Goal: Task Accomplishment & Management: Complete application form

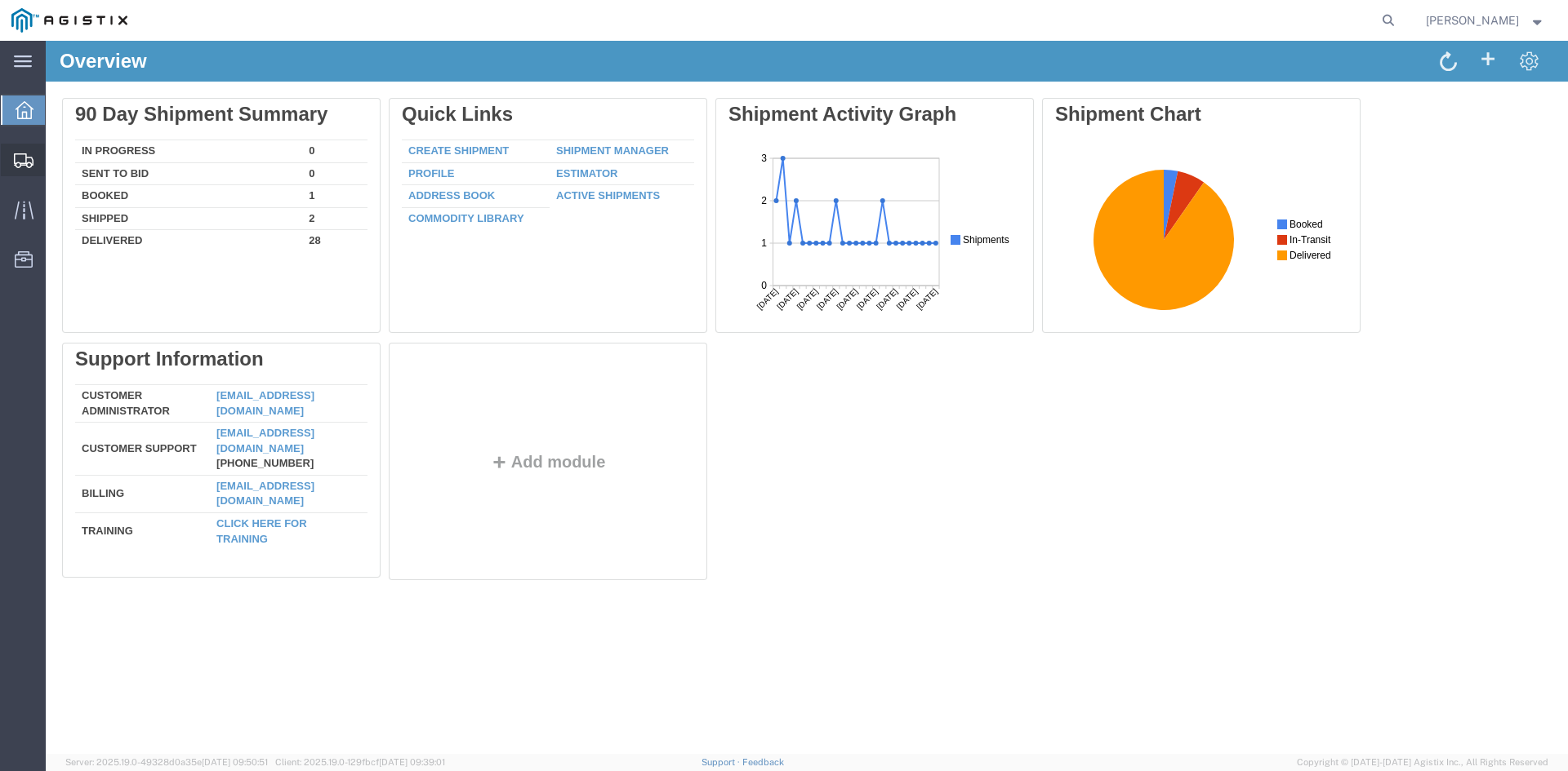
click at [0, 0] on span "Create Shipment" at bounding box center [0, 0] width 0 height 0
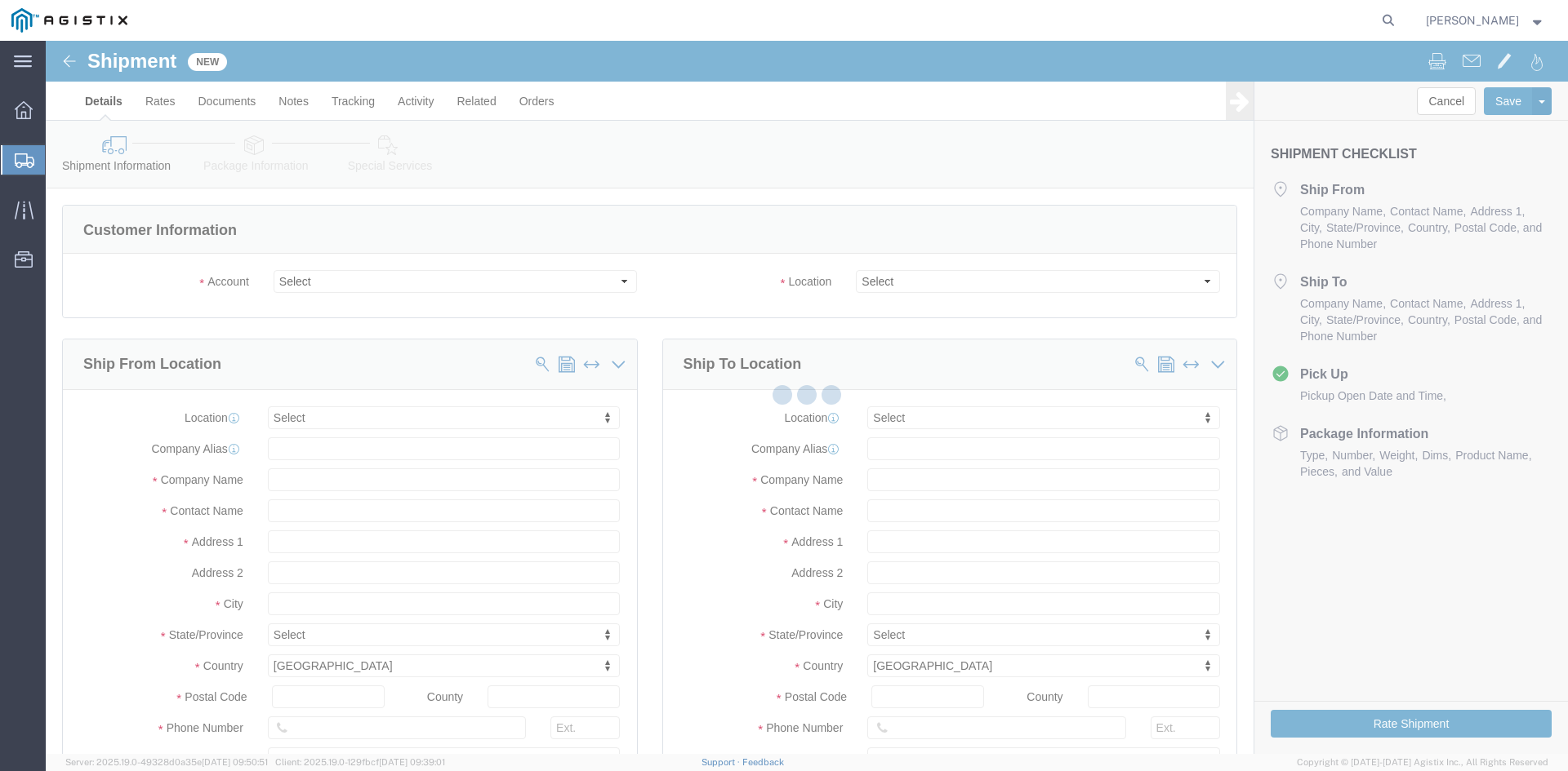
select select
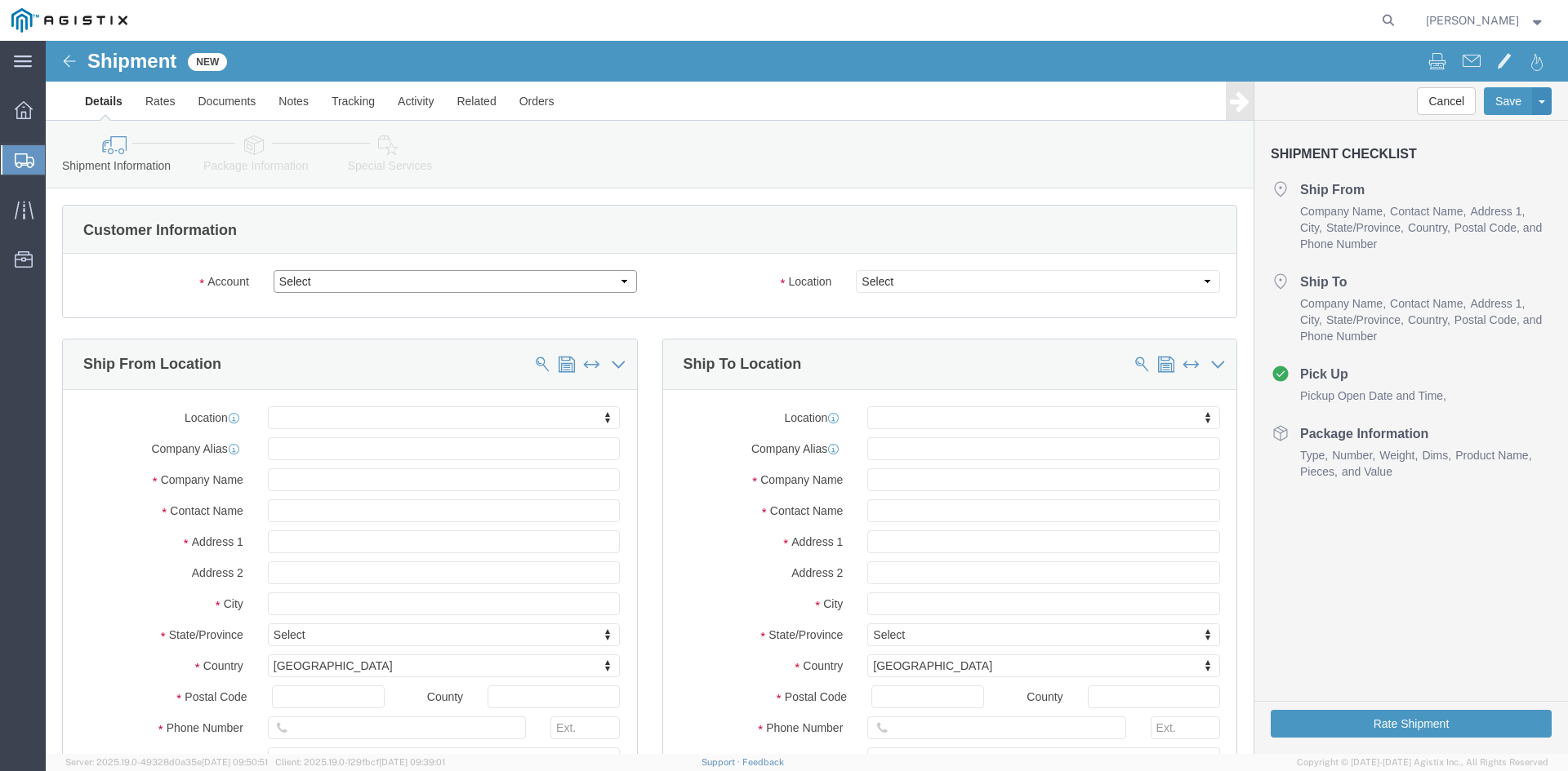
click select "Select [PERSON_NAME] Utility Products PG&E"
select select "9596"
click select "Select [PERSON_NAME] Utility Products PG&E"
select select "PURCHORD"
select select
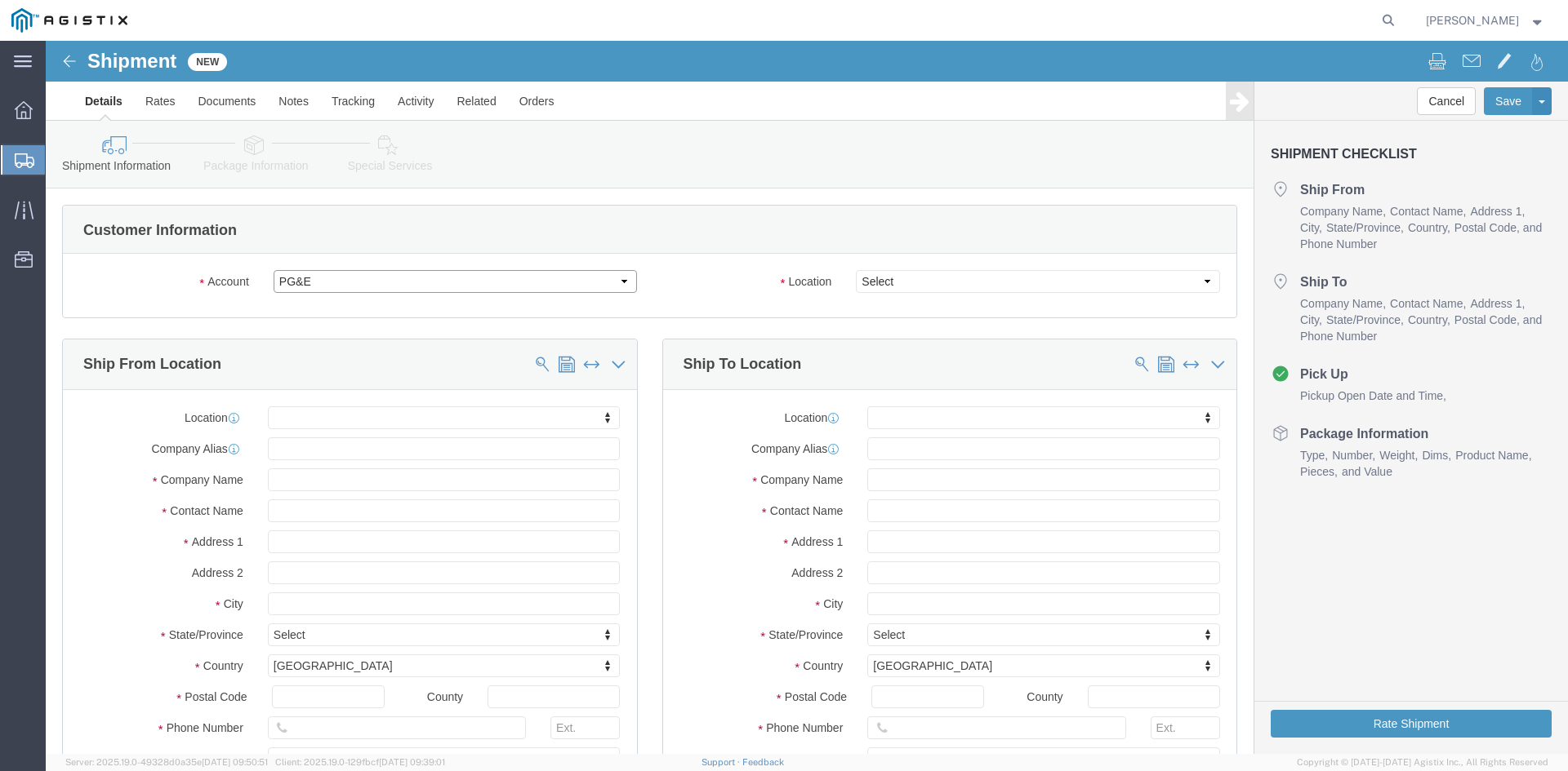
select select
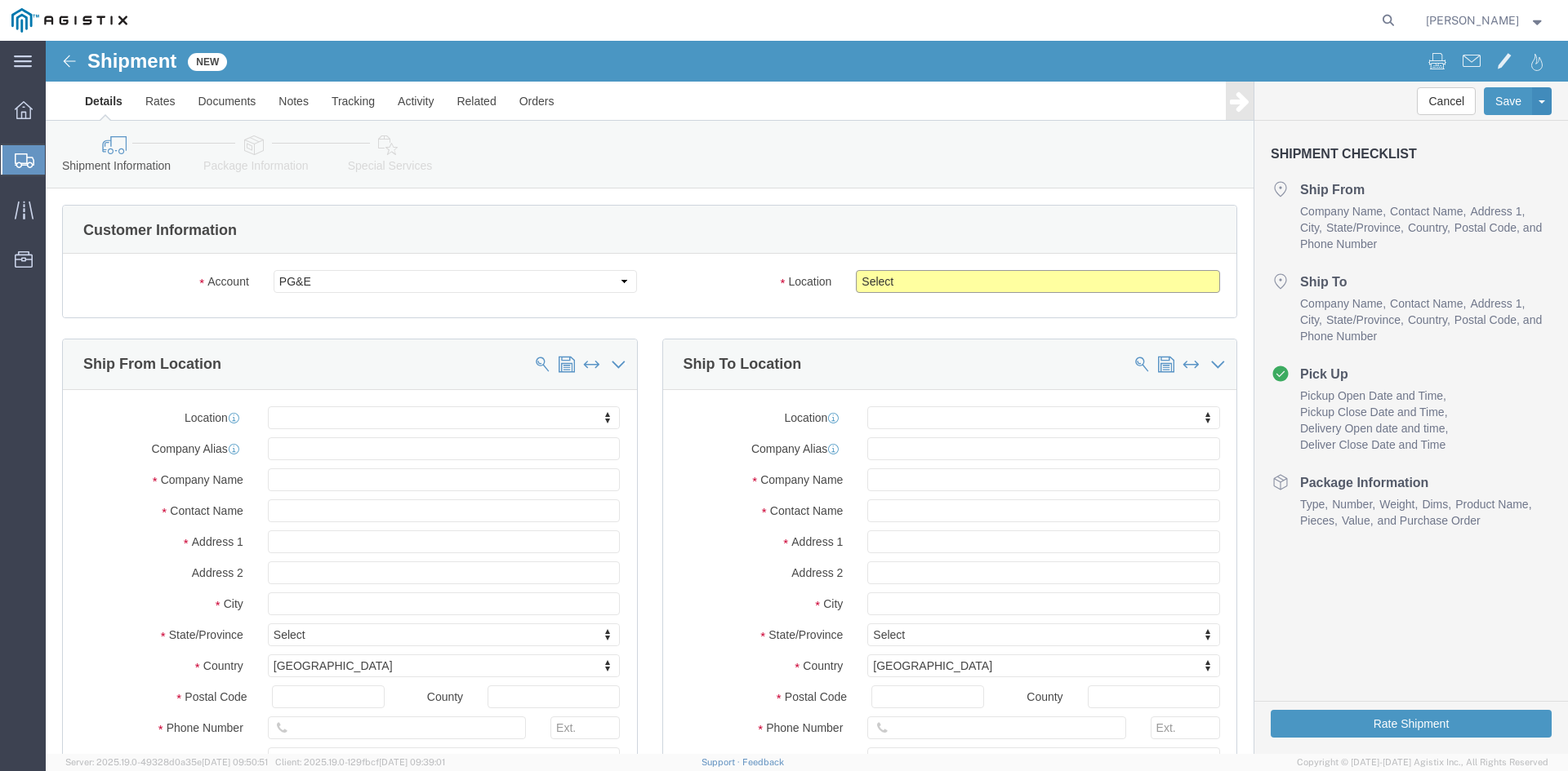
click select "Select All Others [GEOGRAPHIC_DATA] [GEOGRAPHIC_DATA] [GEOGRAPHIC_DATA] [GEOGRA…"
select select "19740"
click select "Select All Others [GEOGRAPHIC_DATA] [GEOGRAPHIC_DATA] [GEOGRAPHIC_DATA] [GEOGRA…"
click input "text"
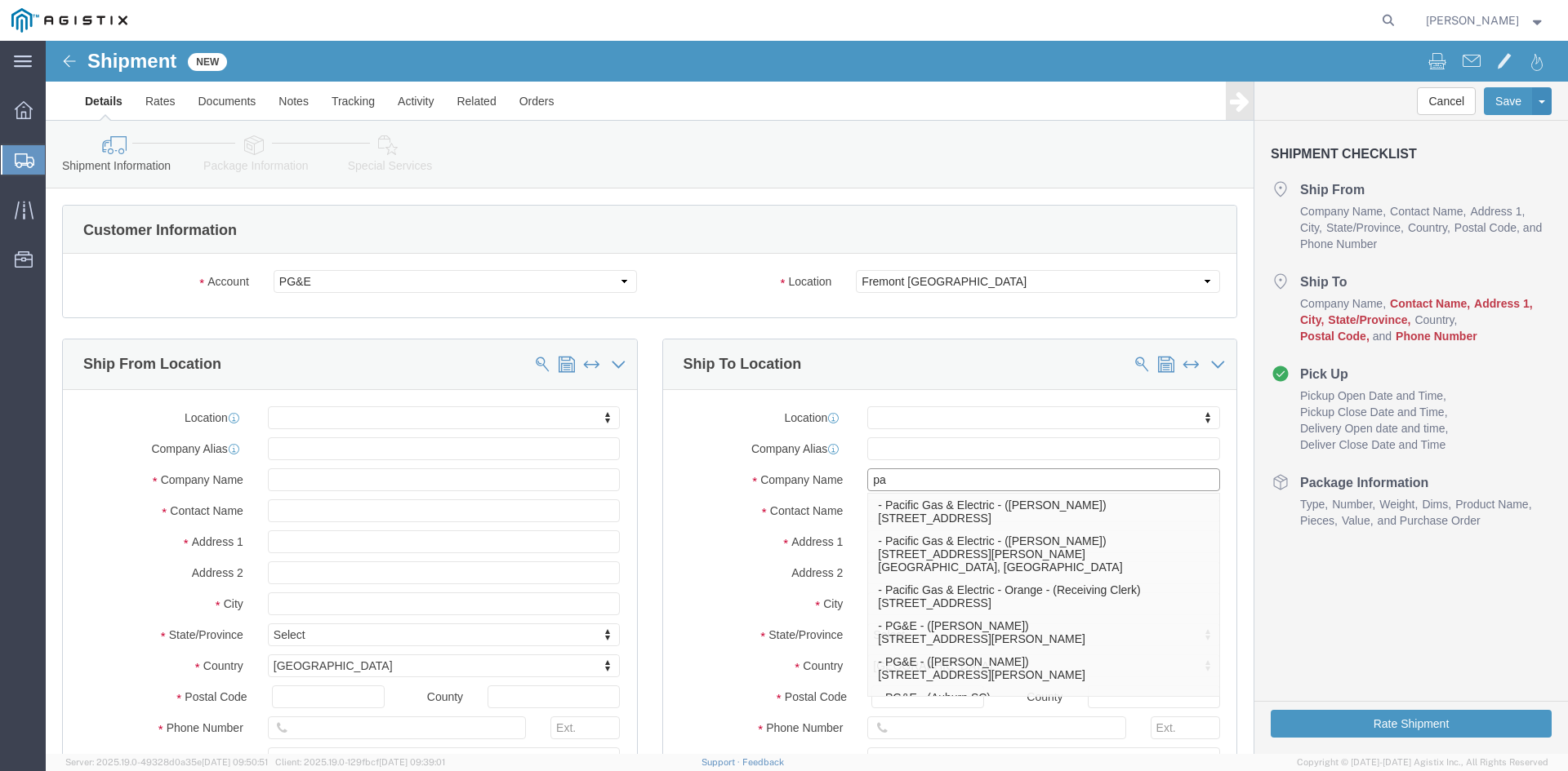
type input "pac"
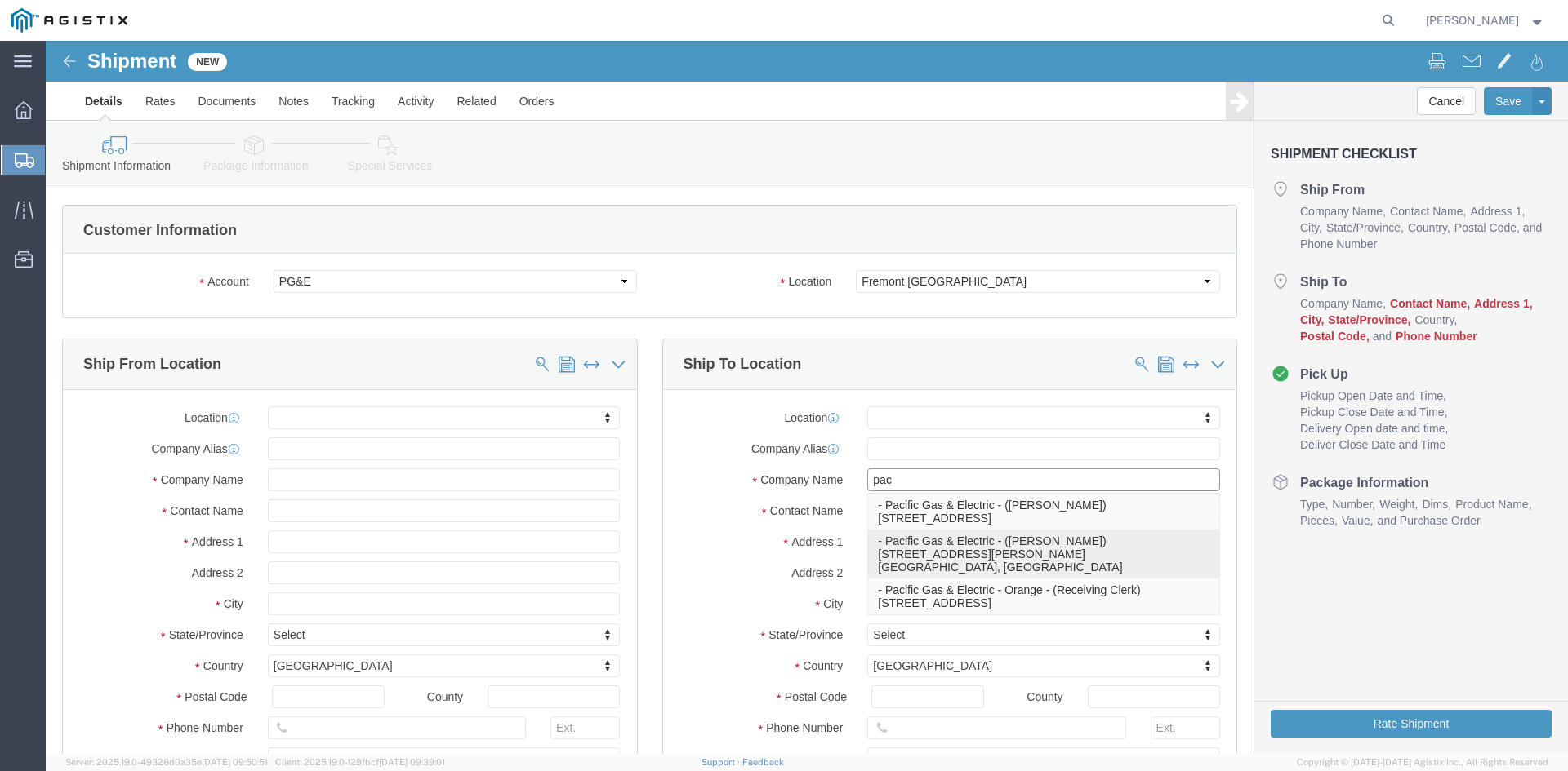
click p "- Pacific Gas & Electric - ([PERSON_NAME]) [STREET_ADDRESS][PERSON_NAME] Materi…"
select select
type input "[STREET_ADDRESS][PERSON_NAME]"
type input "Freemont Material Dist. Center"
type input "94538"
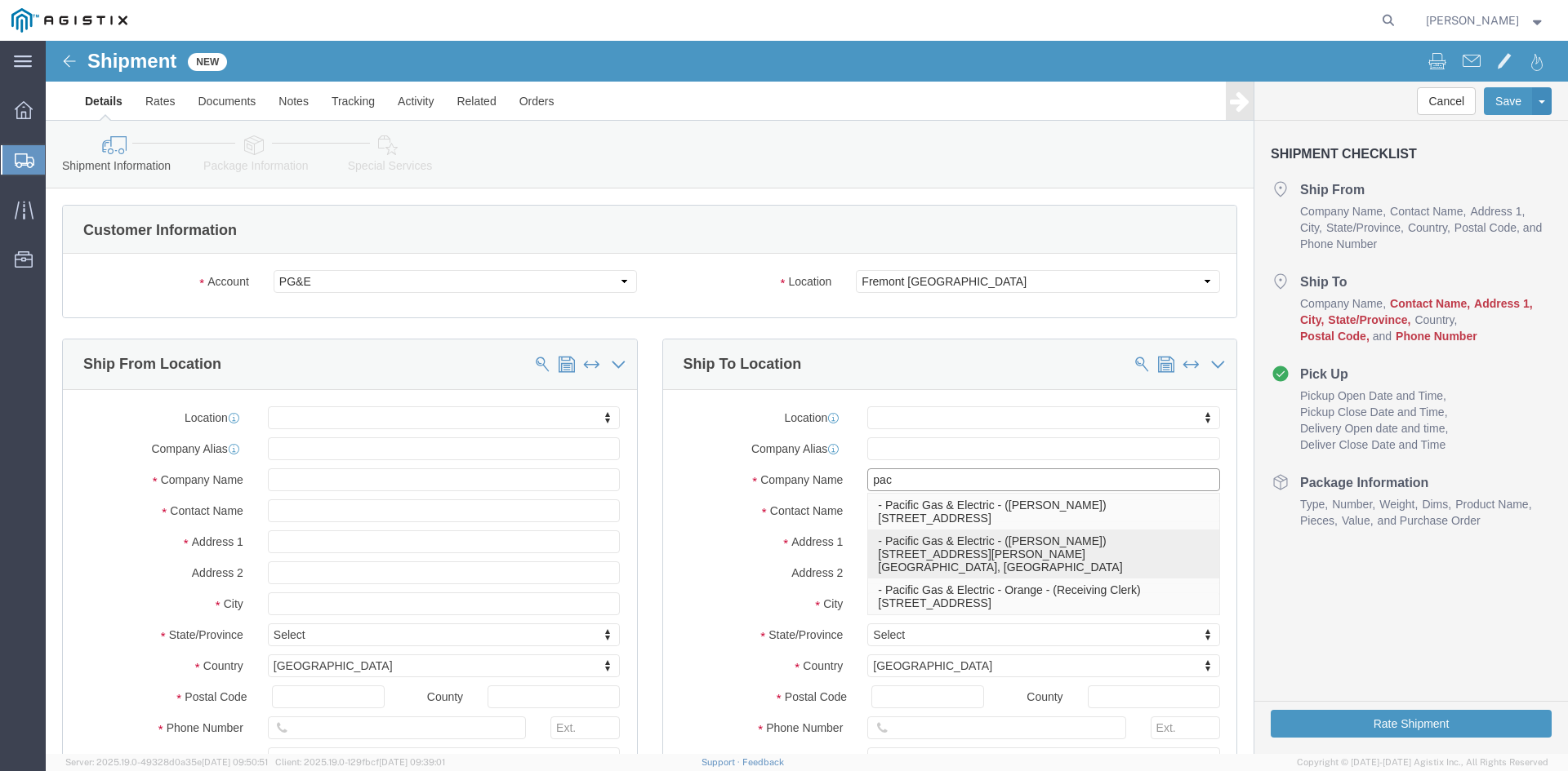
type input "[PHONE_NUMBER]"
type input "Pacific Gas & Electric"
type input "[PERSON_NAME]"
type input "Fremont"
select select "CA"
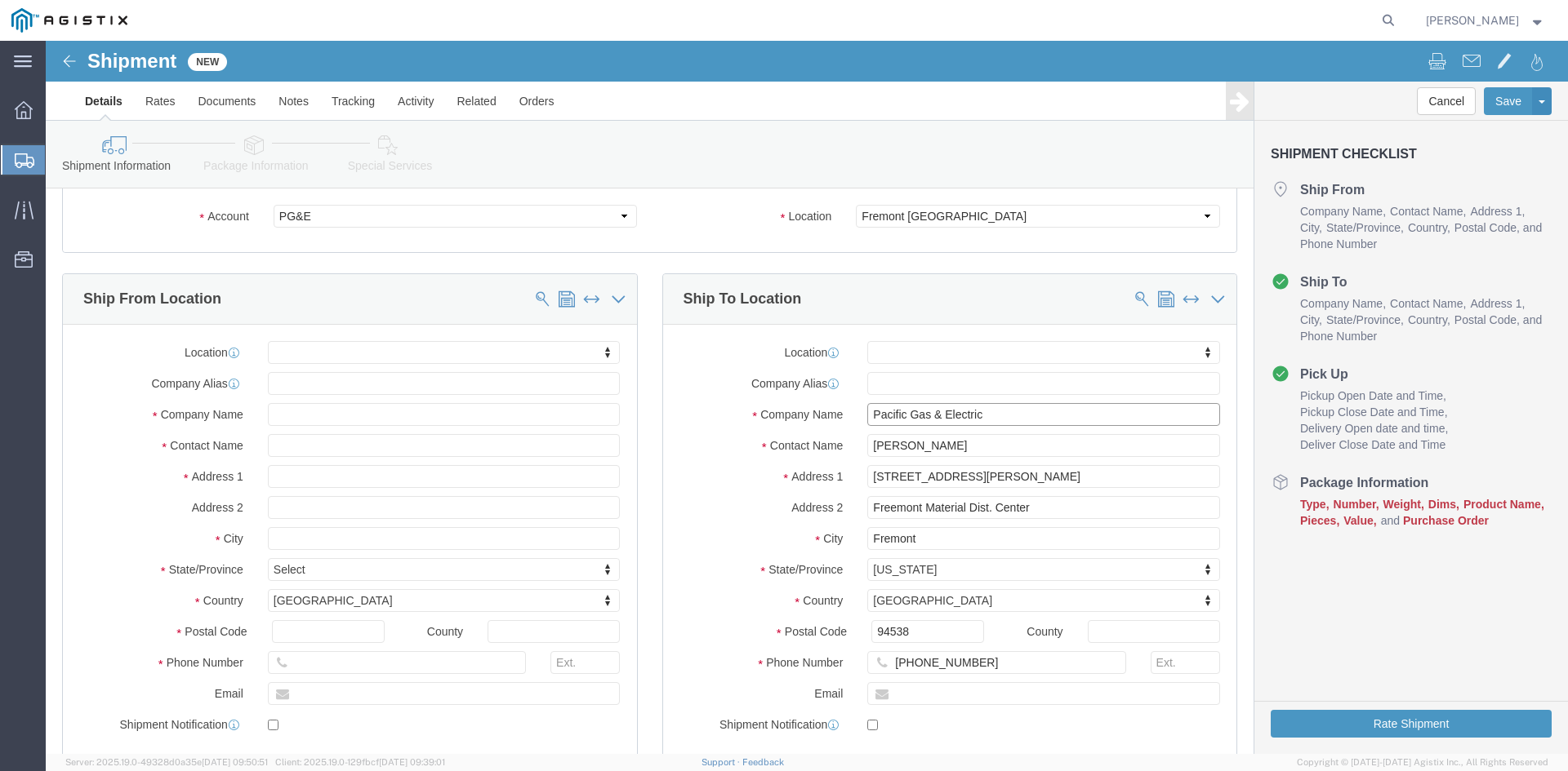
scroll to position [164, 0]
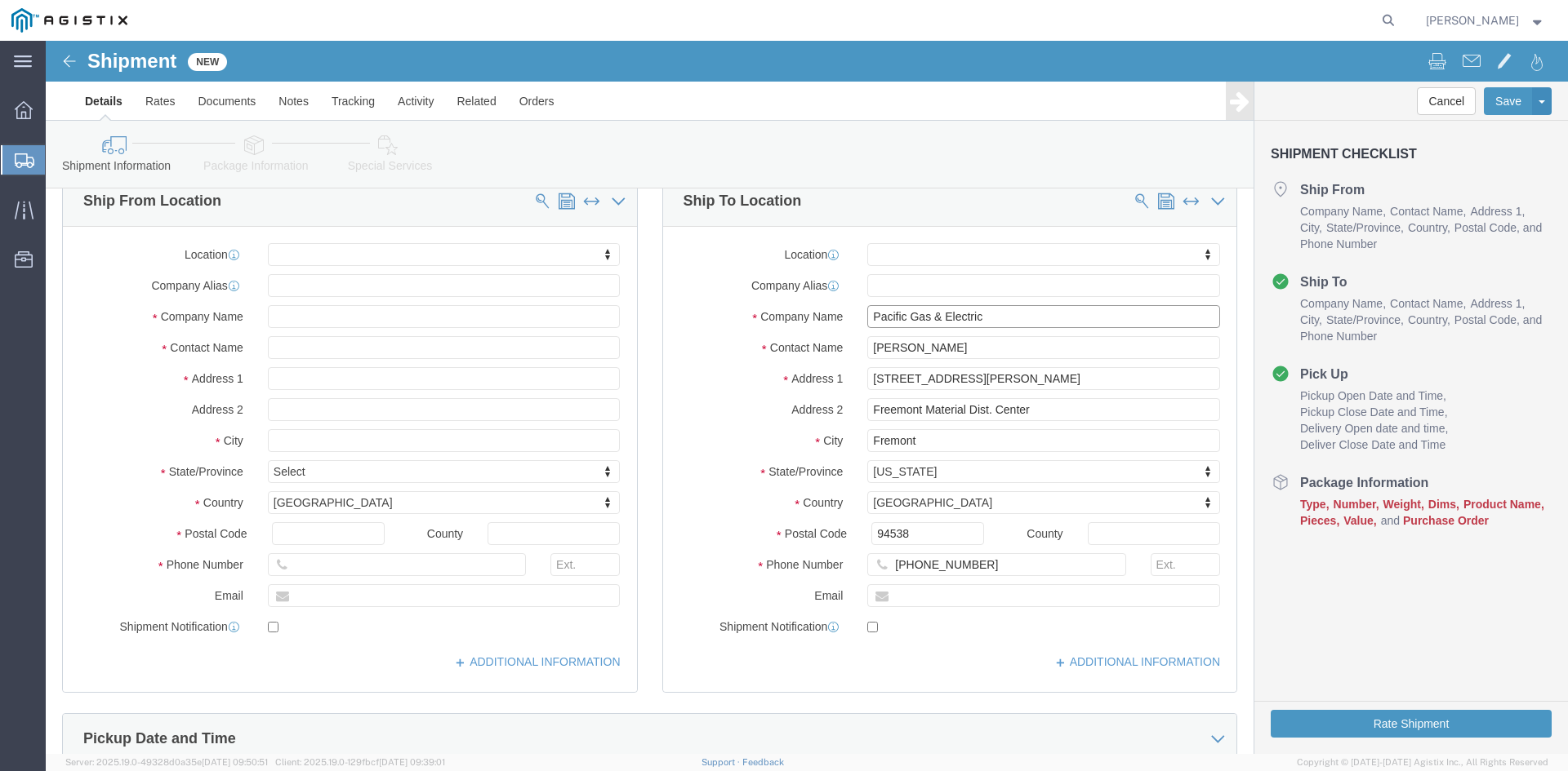
type input "Pacific Gas & Electric"
click input "text"
type input "b"
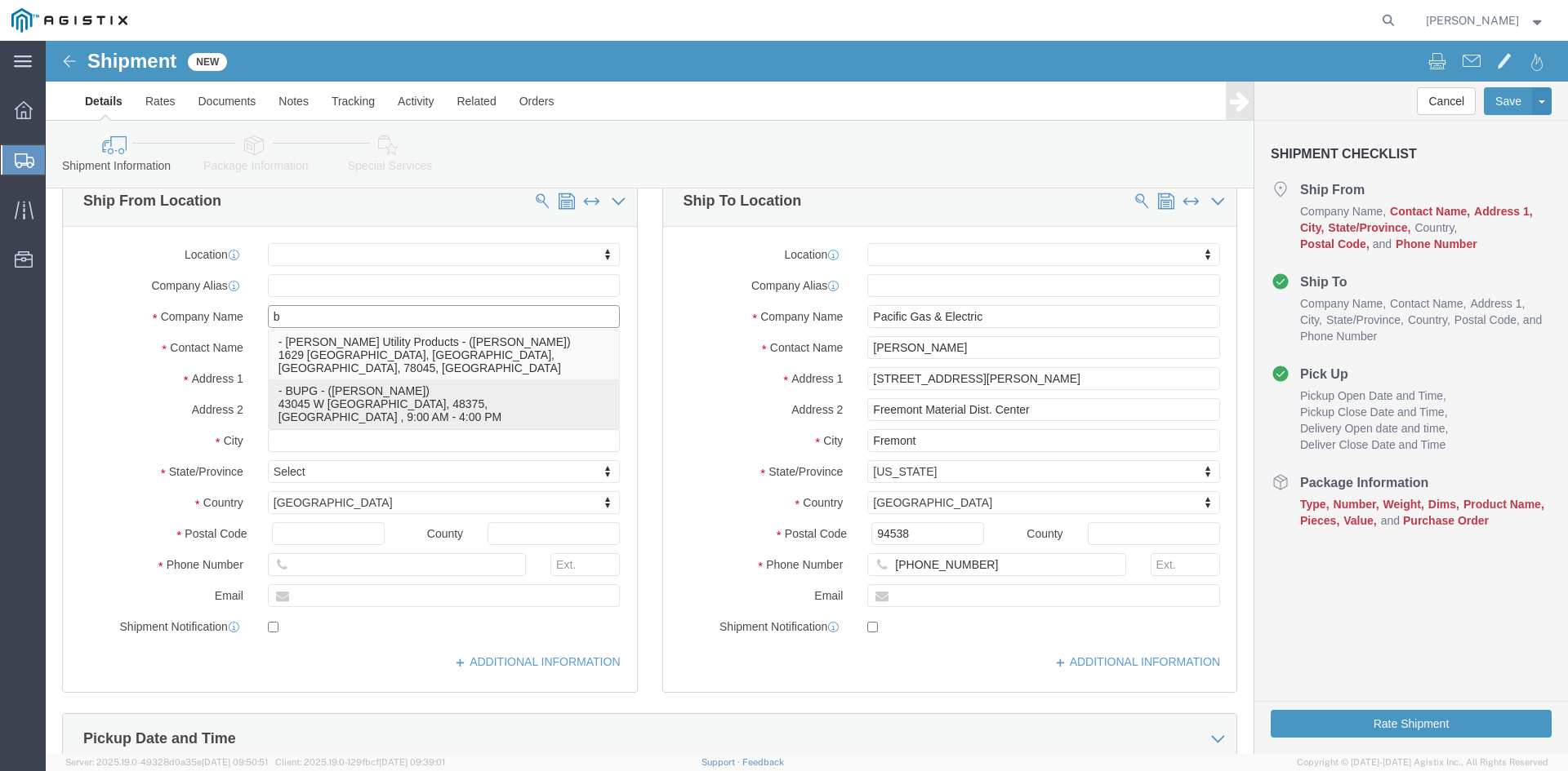
click p "- BUPG - ([PERSON_NAME]) 43045 W [GEOGRAPHIC_DATA], 48375, [GEOGRAPHIC_DATA] , …"
select select
type input "43045 W 9 MILE"
type input "48375"
type input "[GEOGRAPHIC_DATA]"
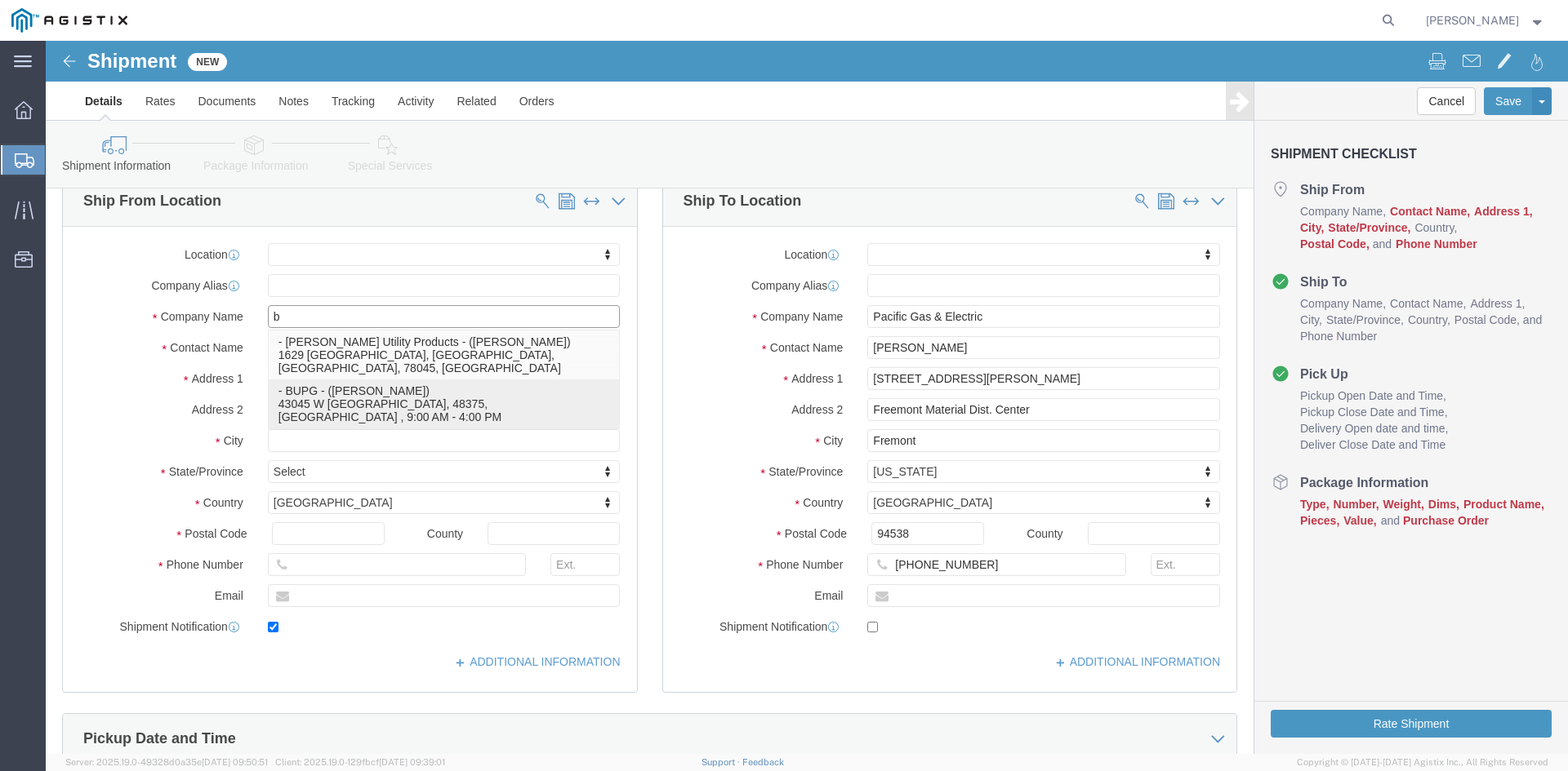
type input "2483197414"
type input "[EMAIL_ADDRESS][DOMAIN_NAME]"
checkbox input "true"
type input "BUPG"
type input "[PERSON_NAME]"
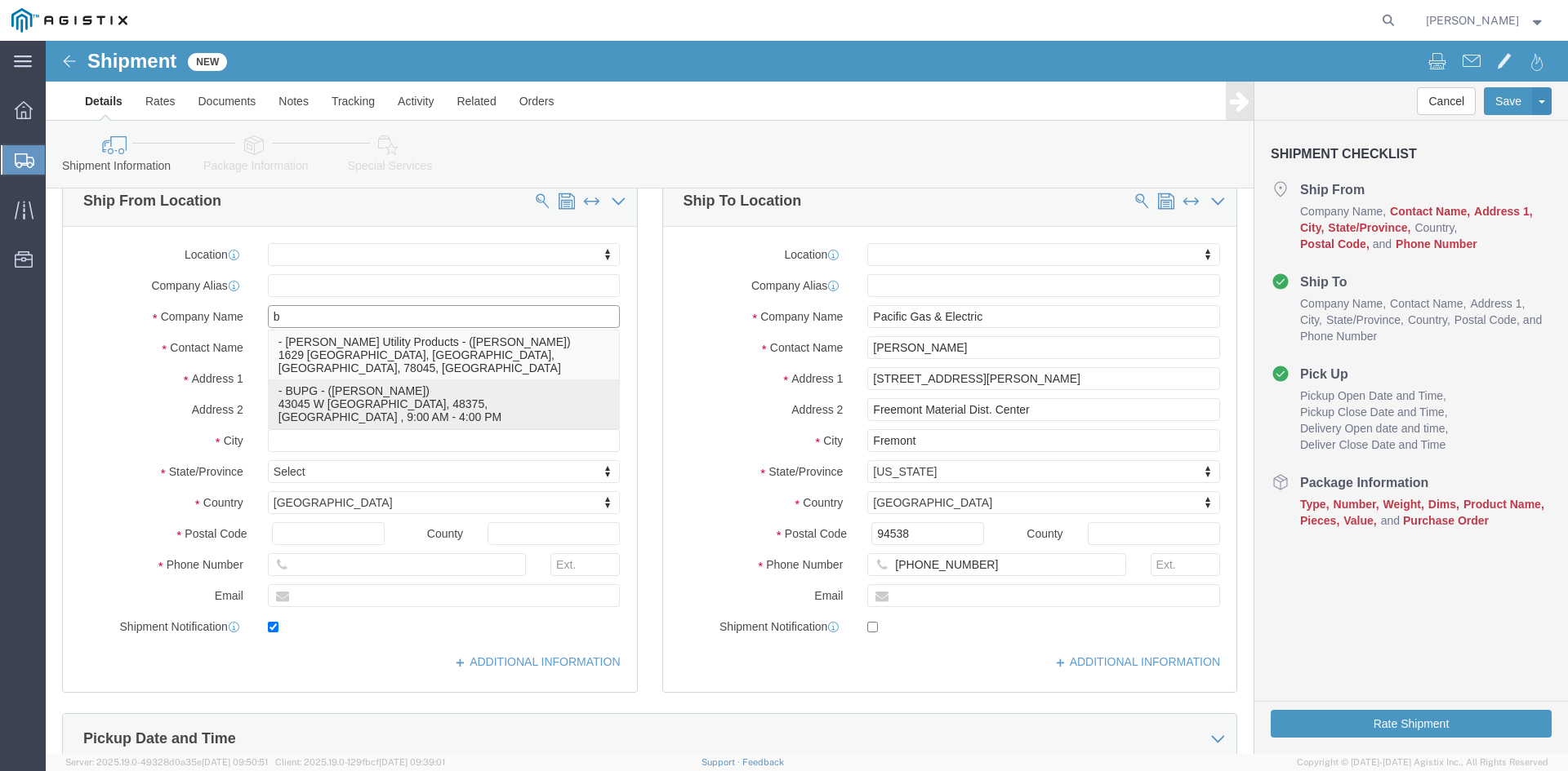
type input "NOVI"
select select "MI"
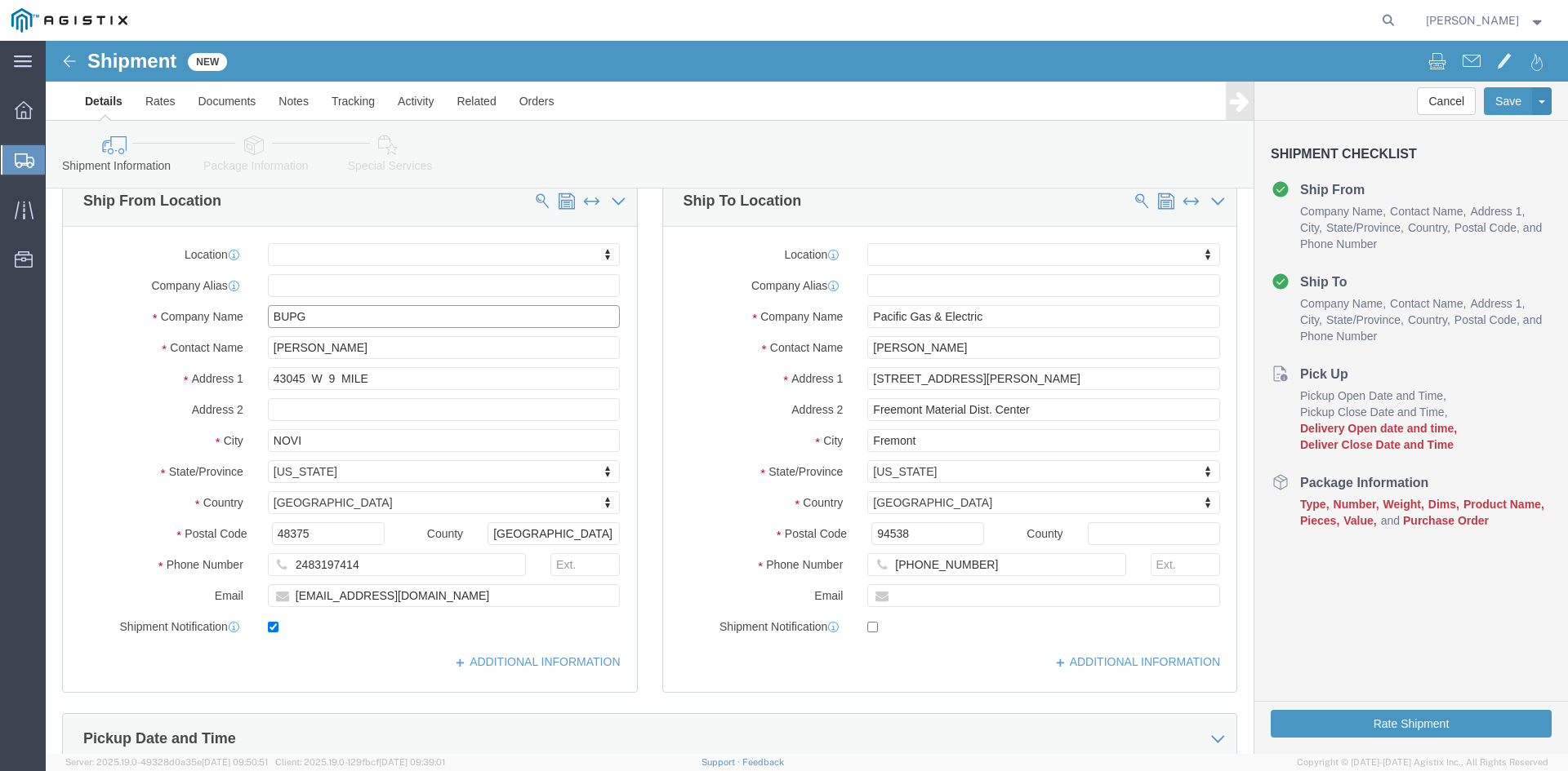
type input "BUPG"
click input "[PERSON_NAME]"
type input "M"
type input "[PERSON_NAME]"
click input "[EMAIL_ADDRESS][DOMAIN_NAME]"
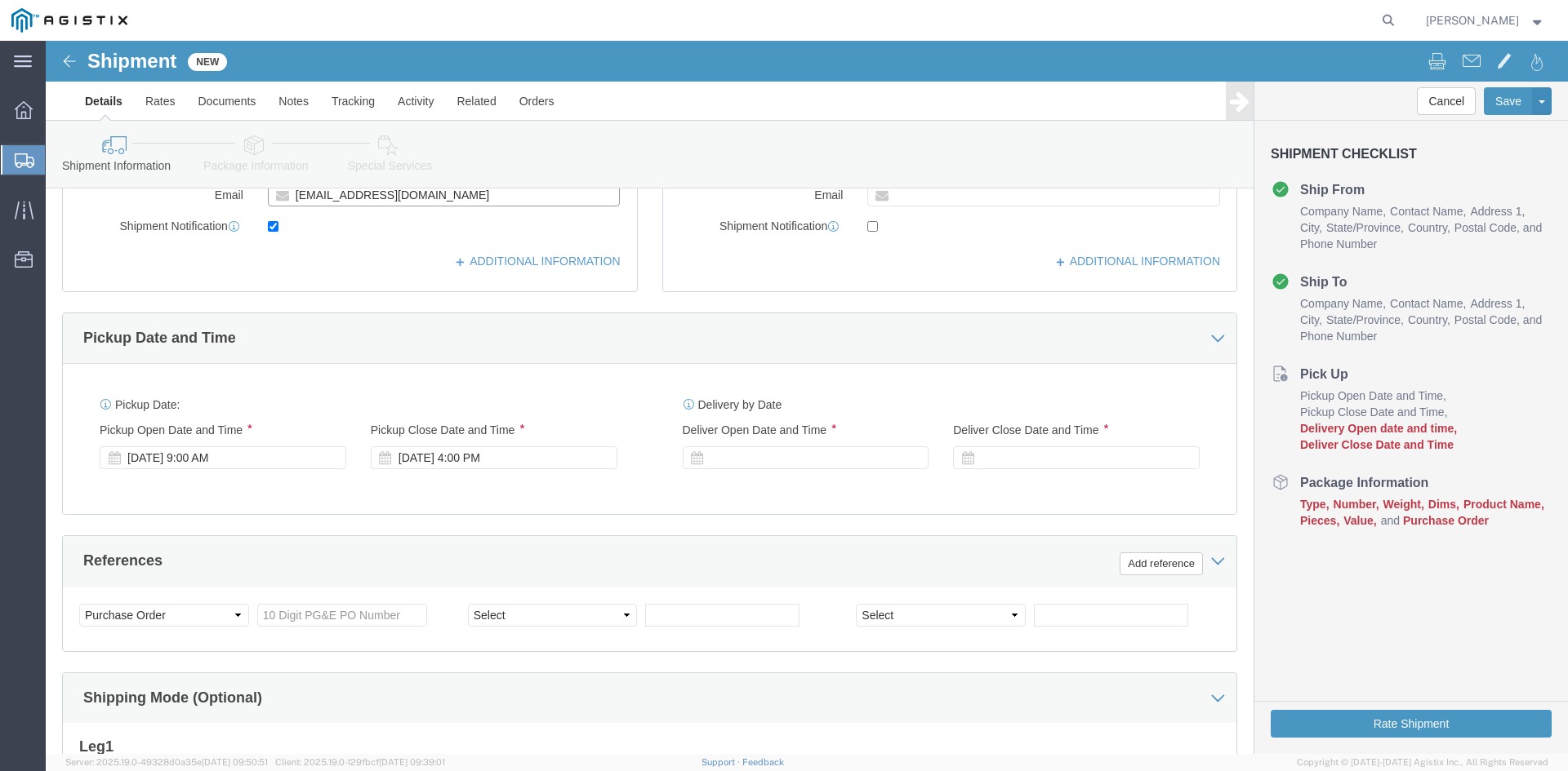
scroll to position [571, 0]
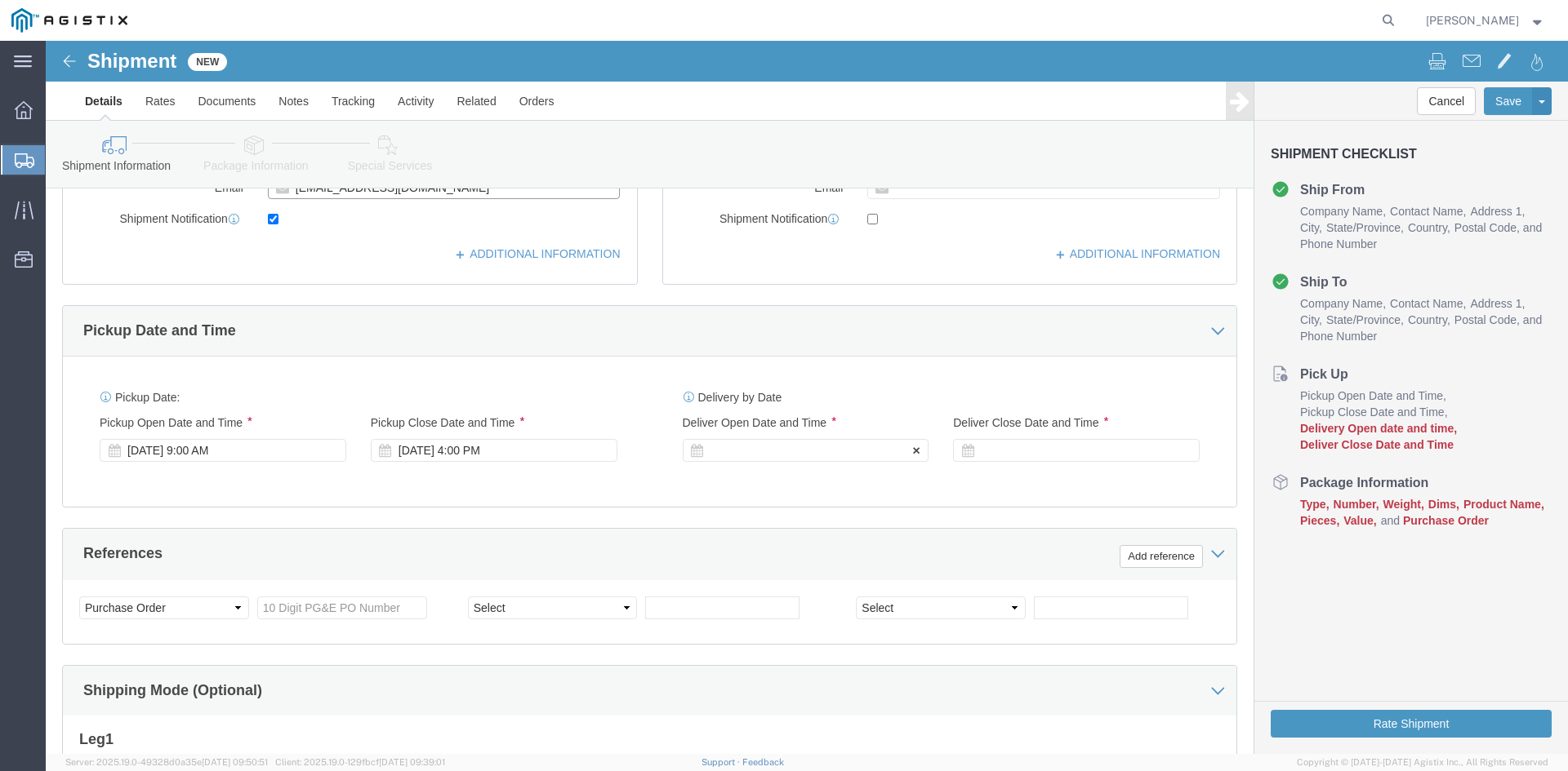
type input "[EMAIL_ADDRESS][DOMAIN_NAME]"
click div
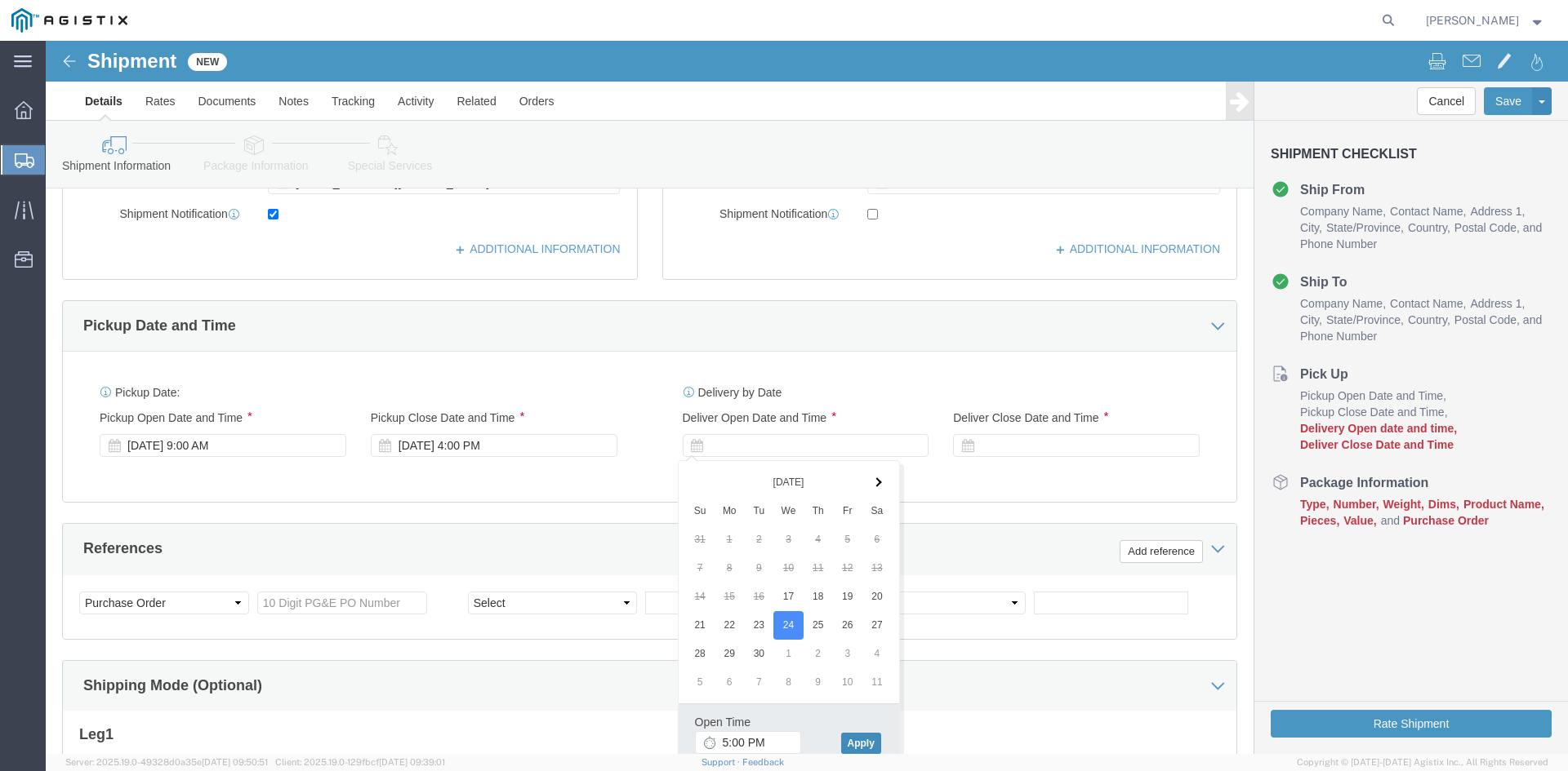
click button "Apply"
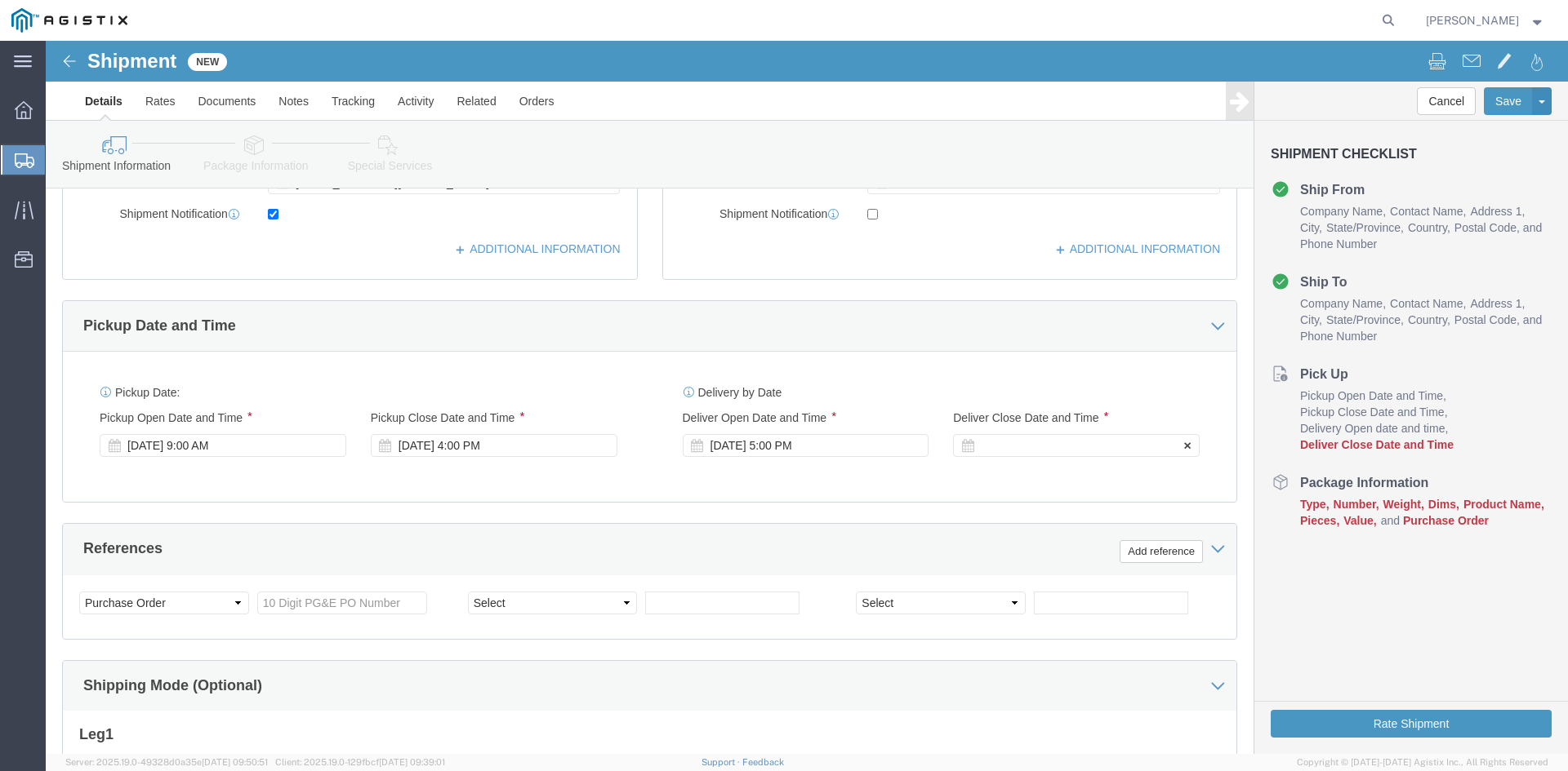
click div
click button "Apply"
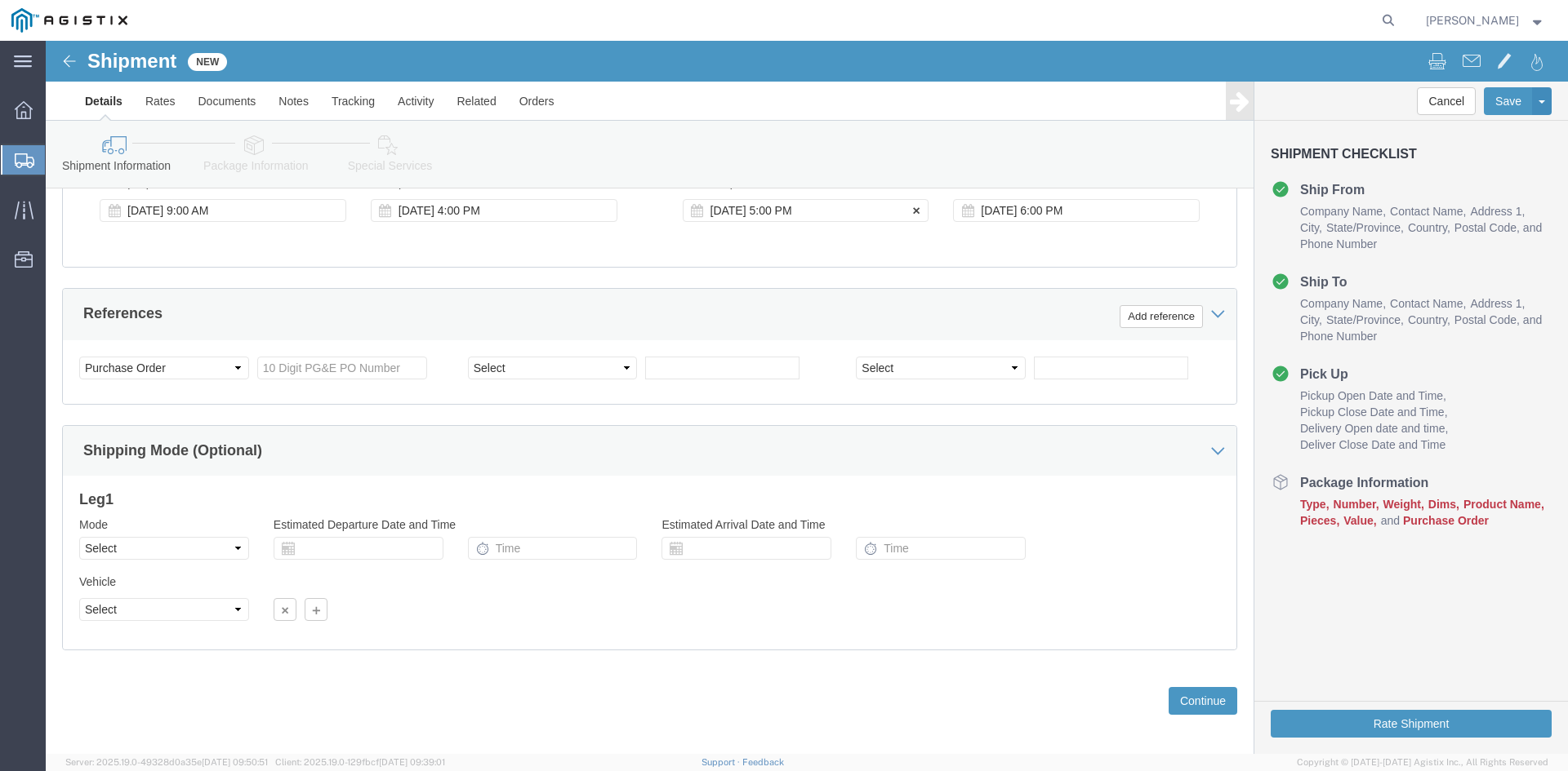
scroll to position [821, 0]
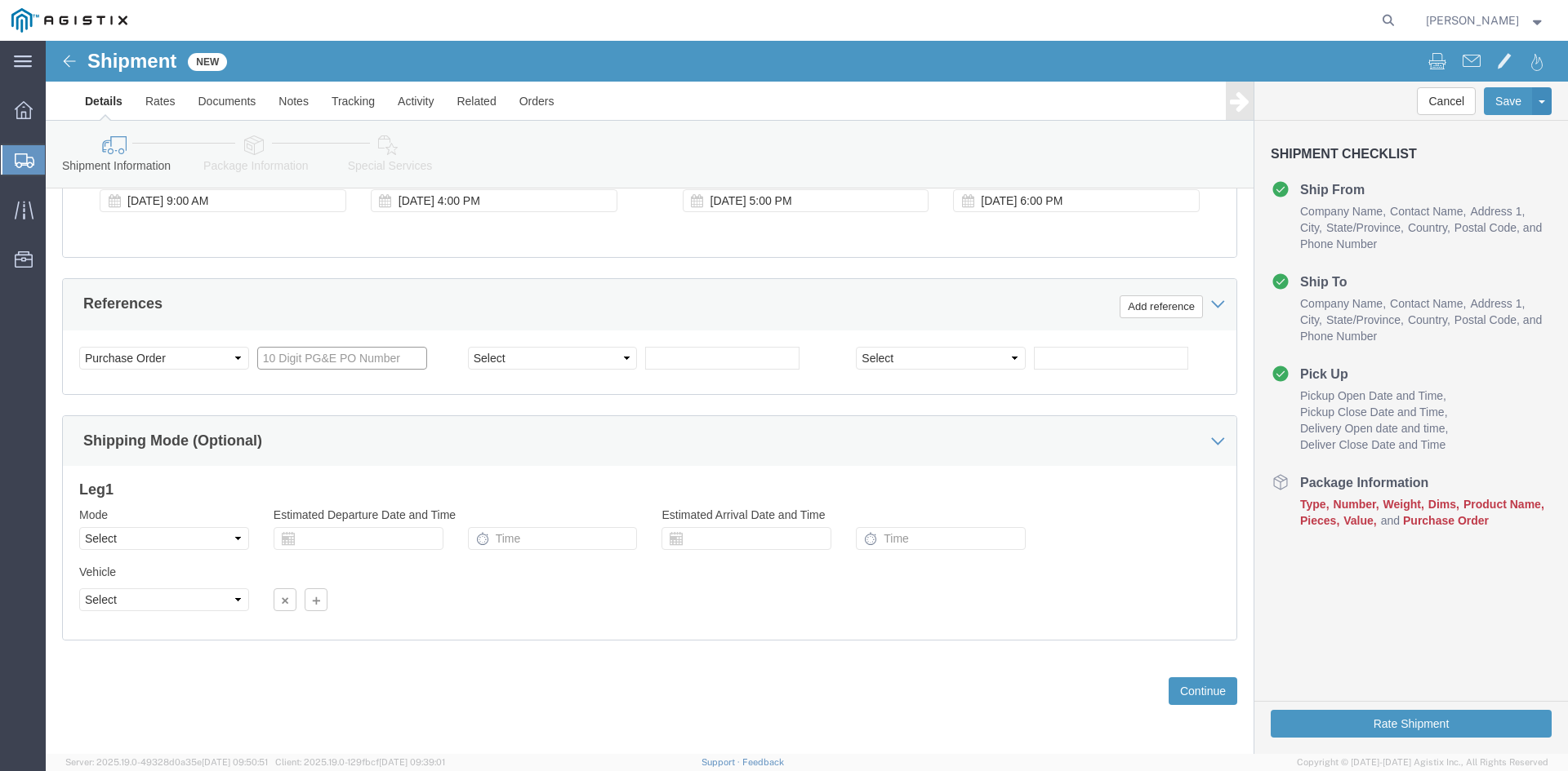
click input "text"
type input "3501417311"
click button "Continue"
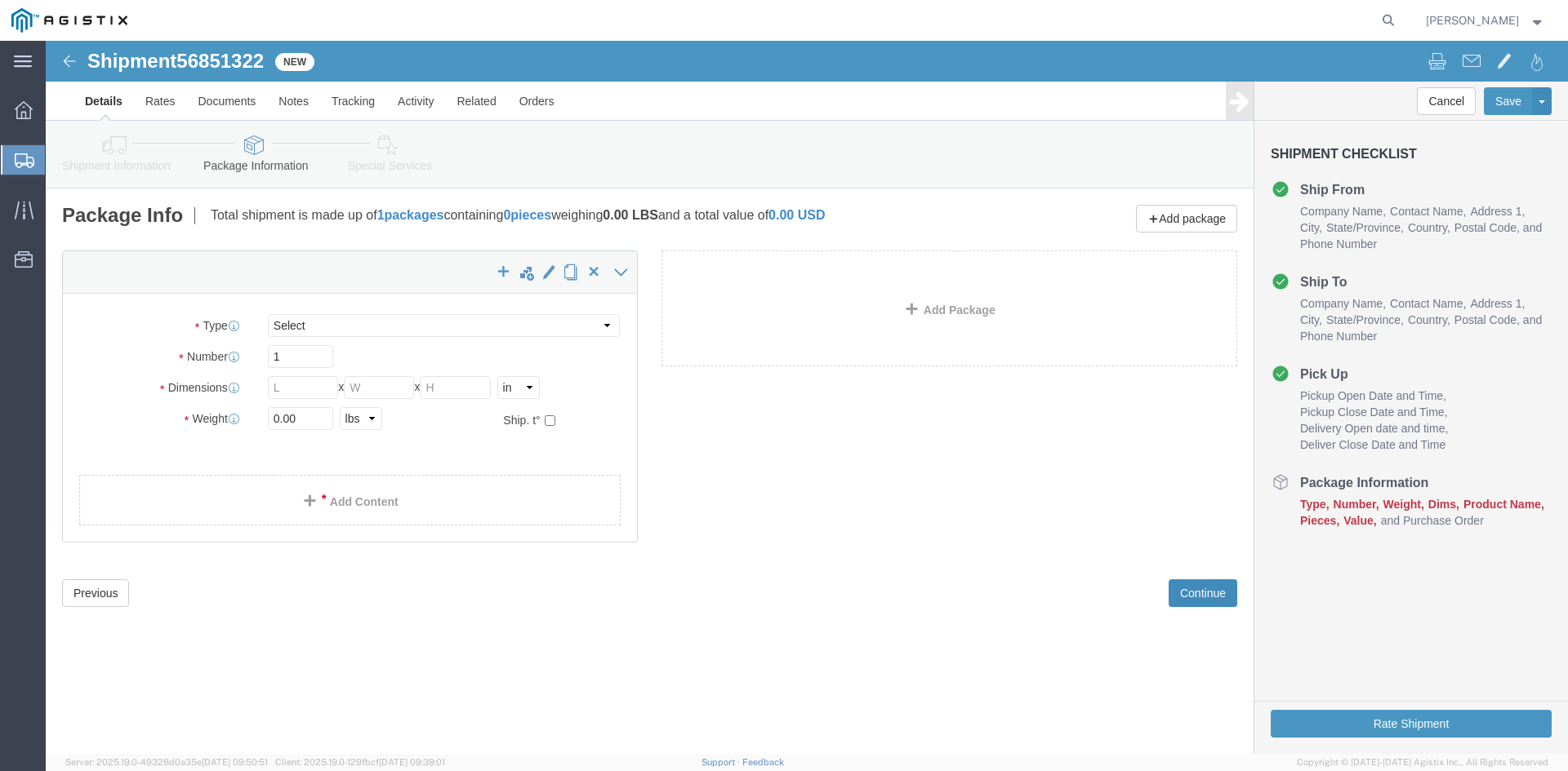
select select "CBOX"
click input "1"
type input "4"
click input "text"
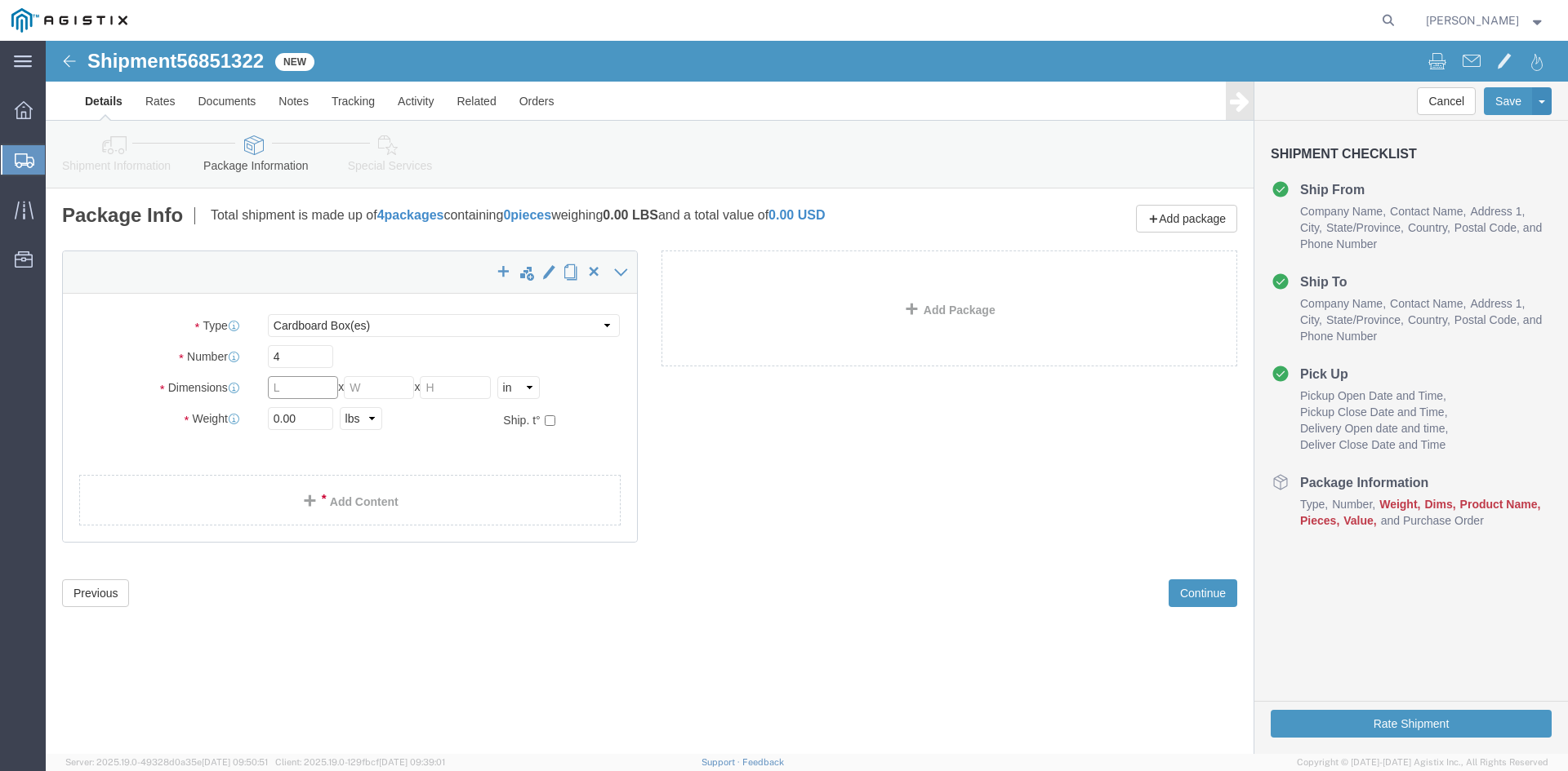
click input "text"
type input "15"
click ul
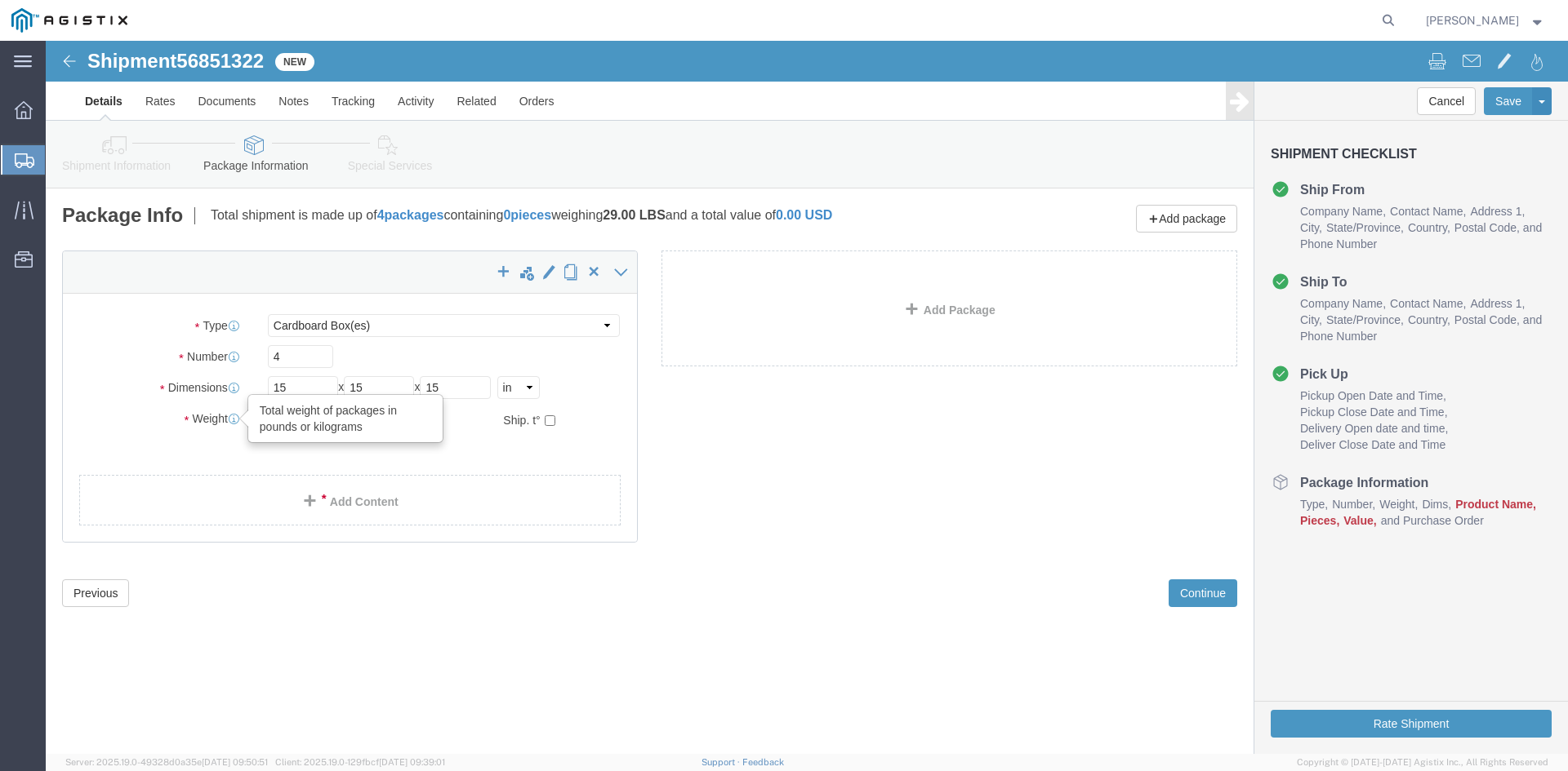
click icon
click input "29"
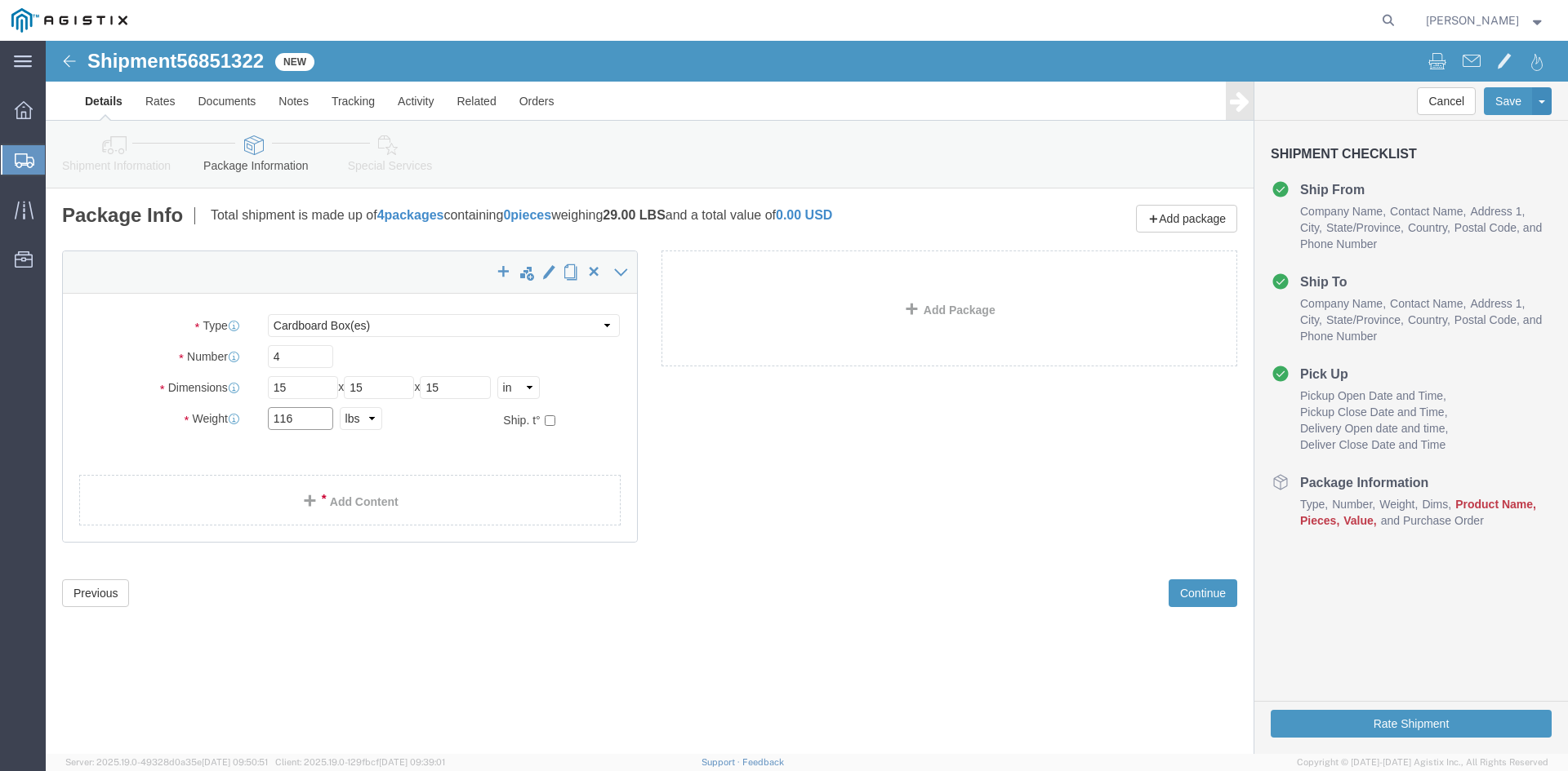
type input "116"
click div "x Package Type Select Bulk Bundle(s) Cardboard Box(es) Carton(s) Crate(s) Drum(…"
click link "Add Content"
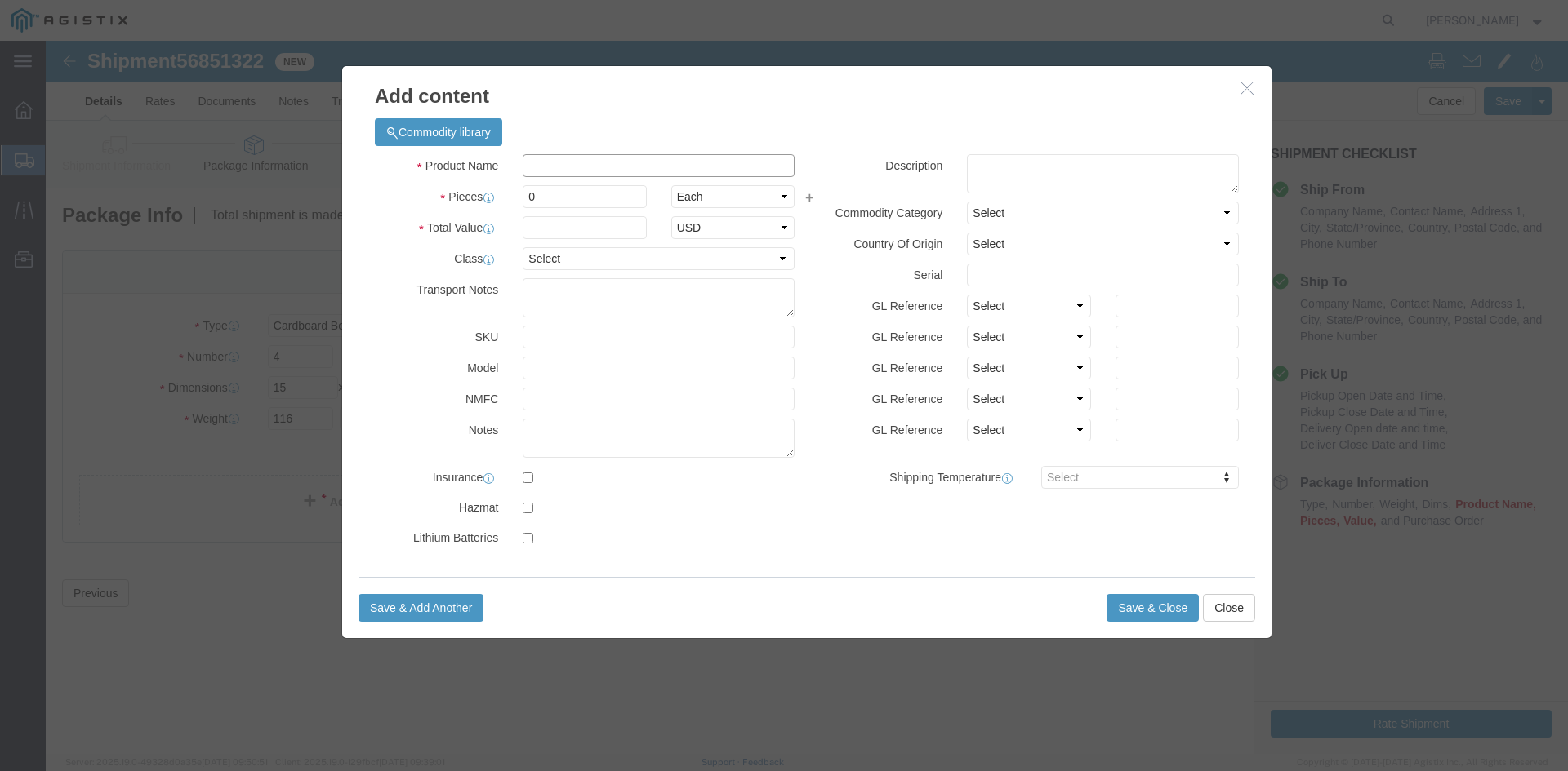
click input "text"
type input "covers"
click input "0"
type input "200"
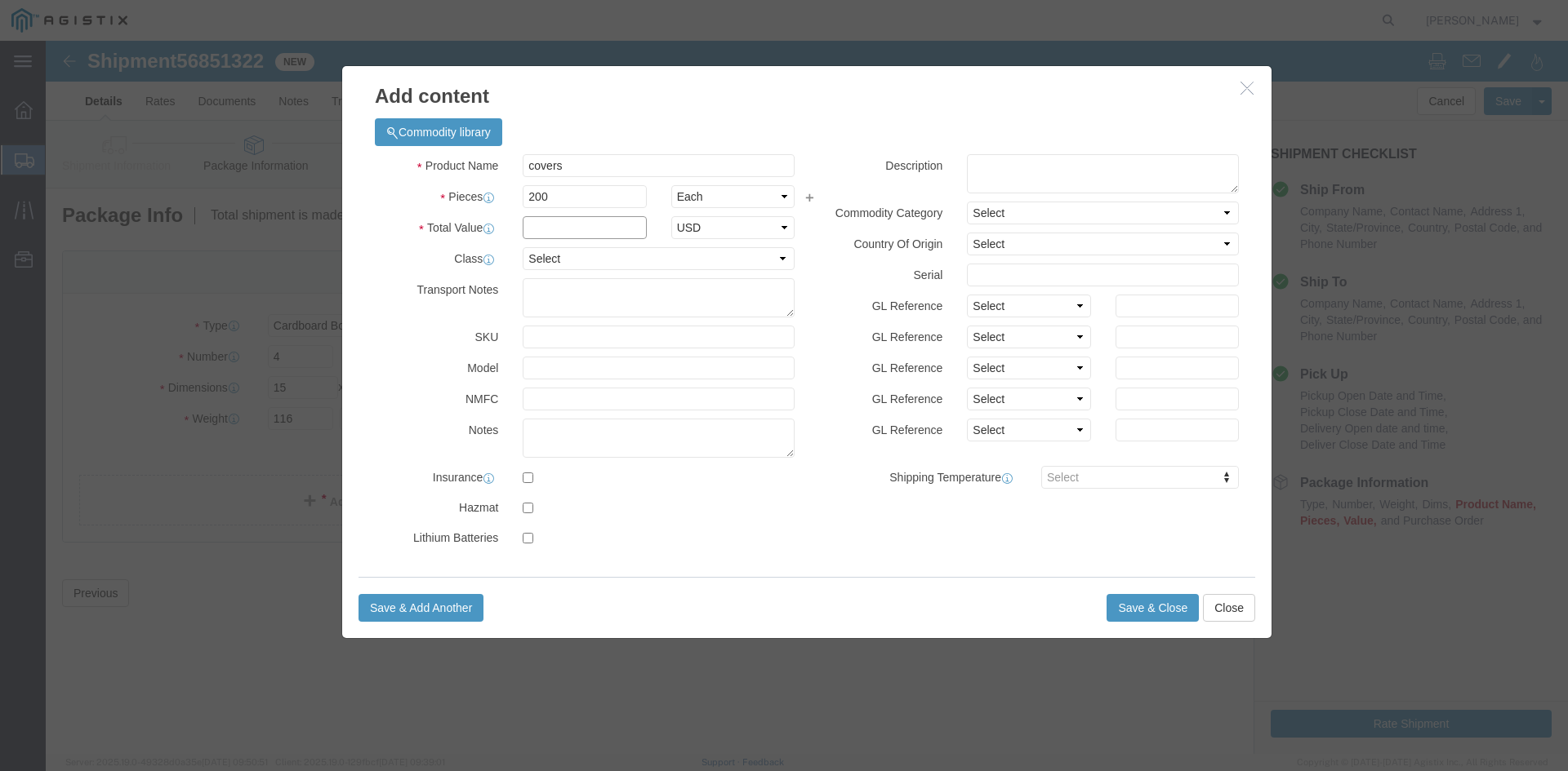
click input "text"
type input "1800"
click select "Select 50 55 60 65 70 85 92.5 100 125 175 250 300 400"
select select "85"
click select "Select 50 55 60 65 70 85 92.5 100 125 175 250 300 400"
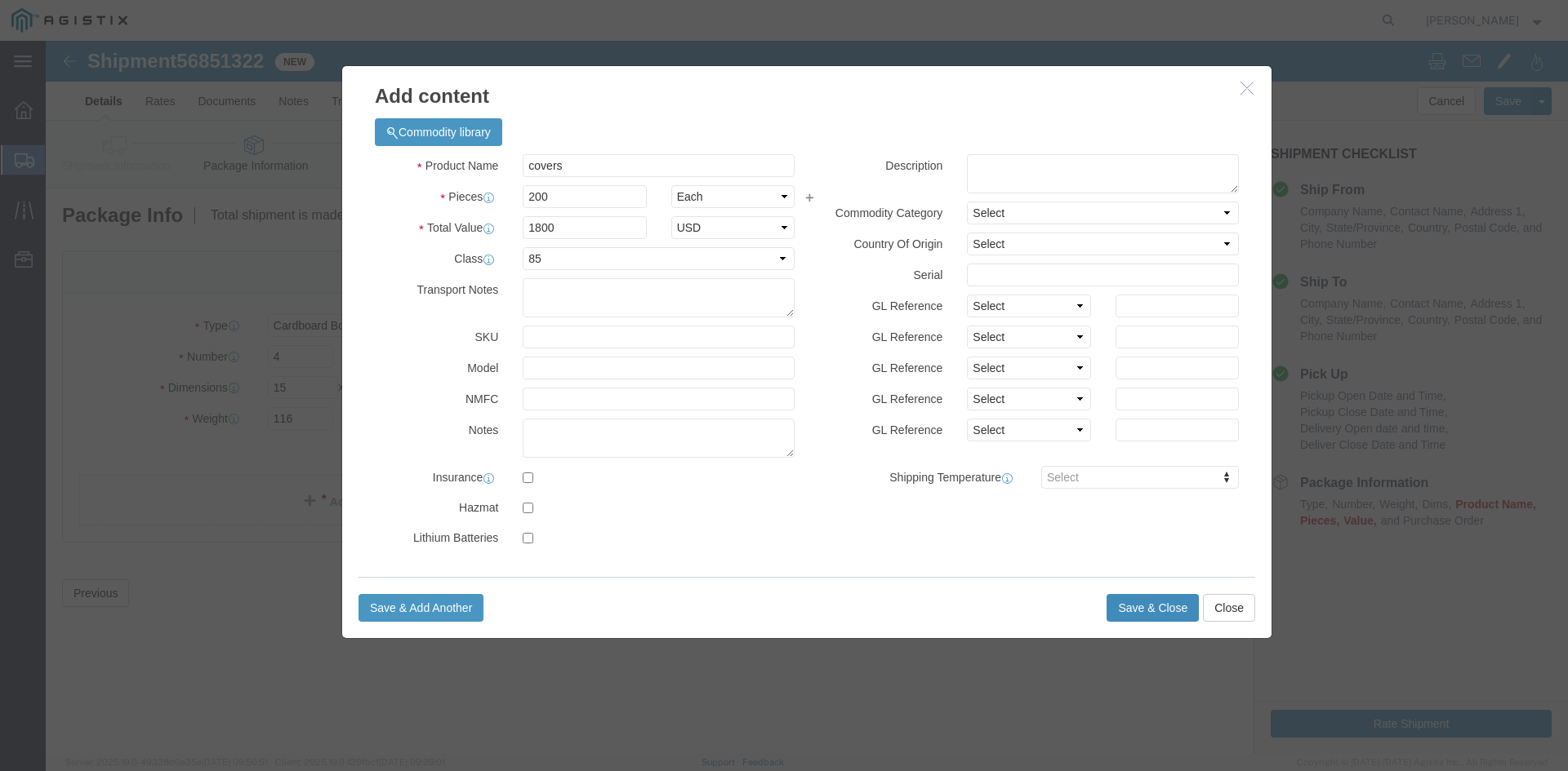
click button "Save & Close"
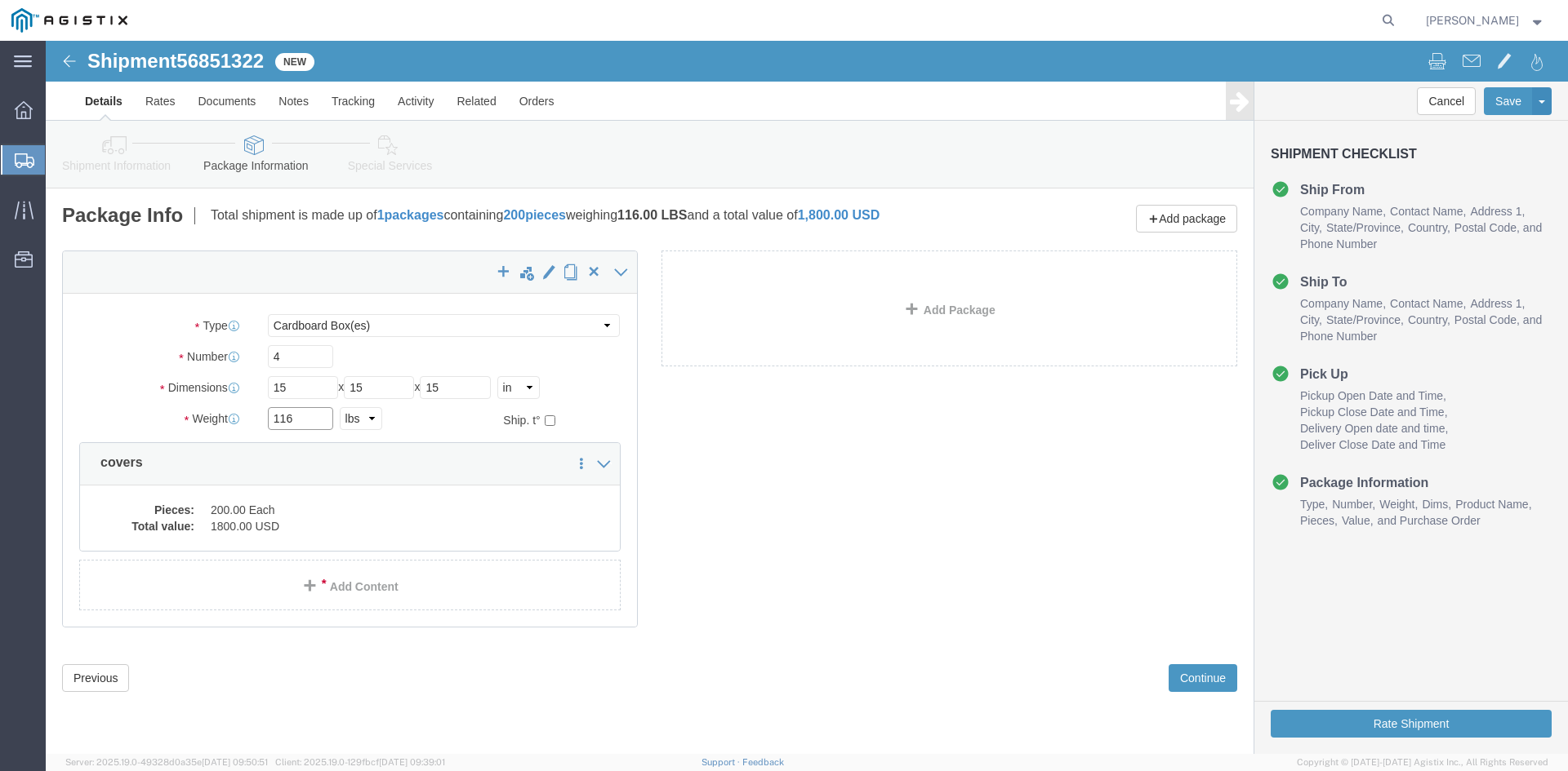
click input "116"
type input "29"
click div "x Package Type Select Bulk Bundle(s) Cardboard Box(es) Carton(s) Crate(s) Drum(…"
click input "4"
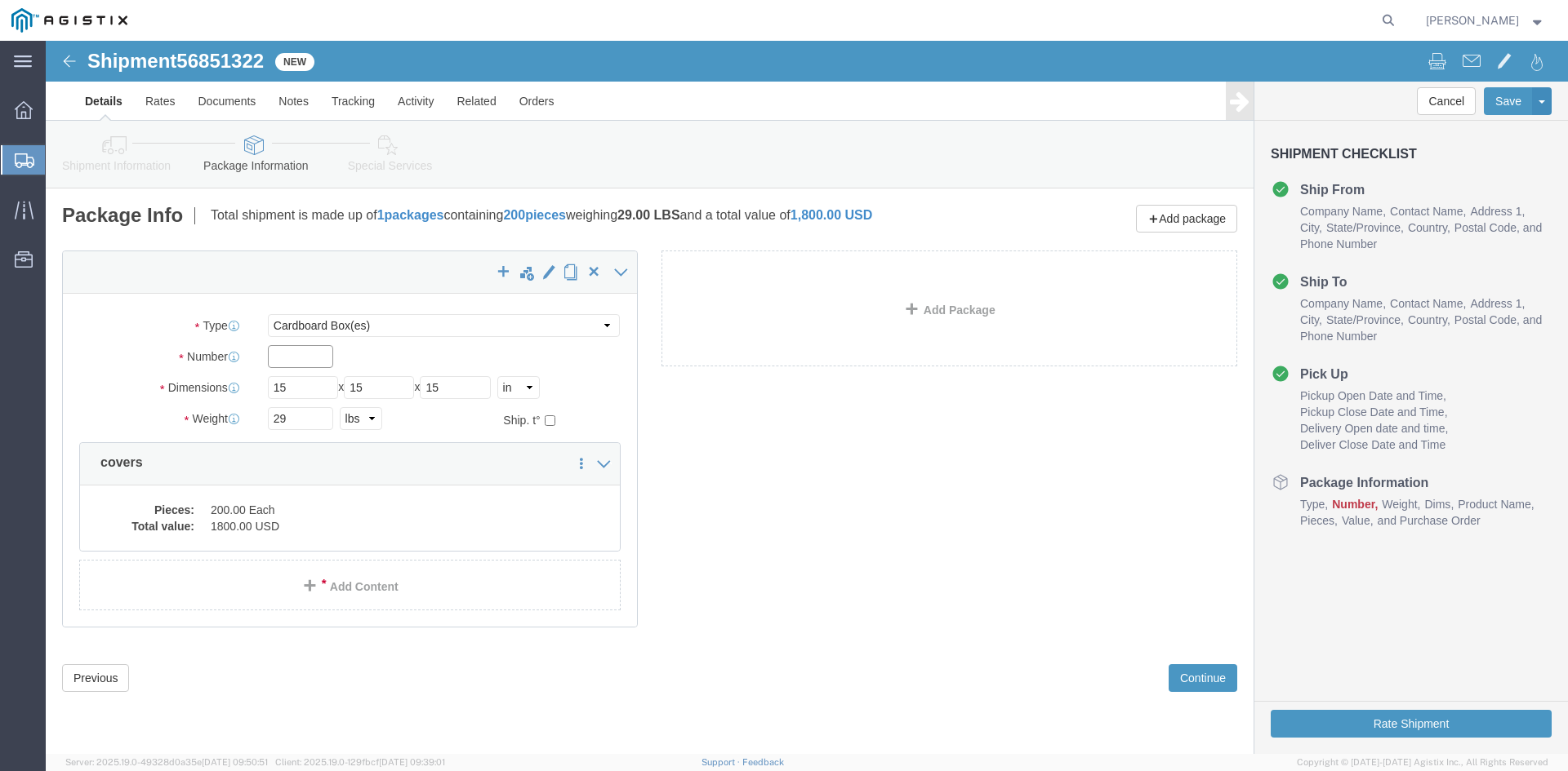
type input "1"
type input "4"
click div "x Package Type Select Bulk Bundle(s) Cardboard Box(es) Carton(s) Crate(s) Drum(…"
click button "Continue"
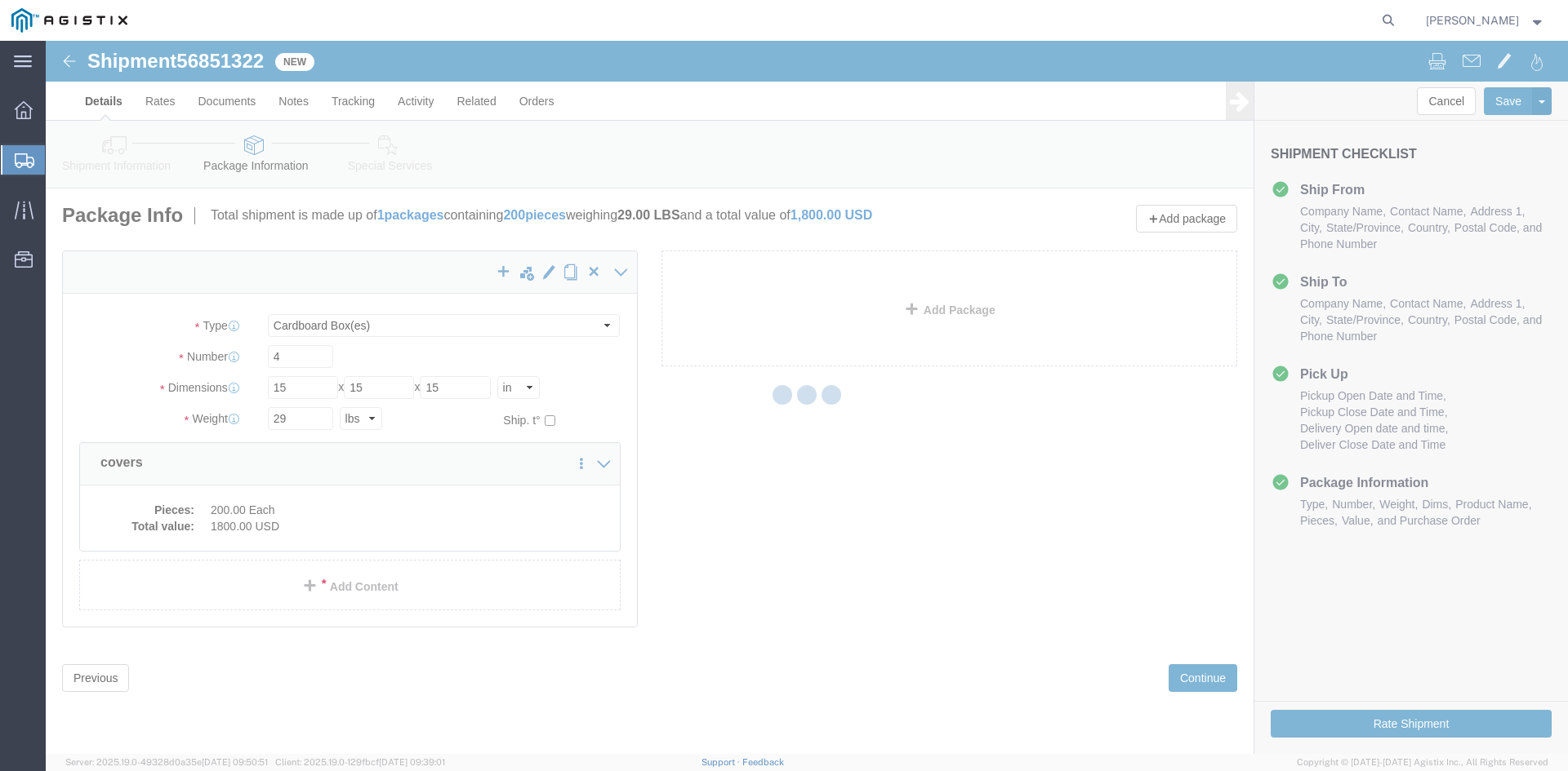
select select
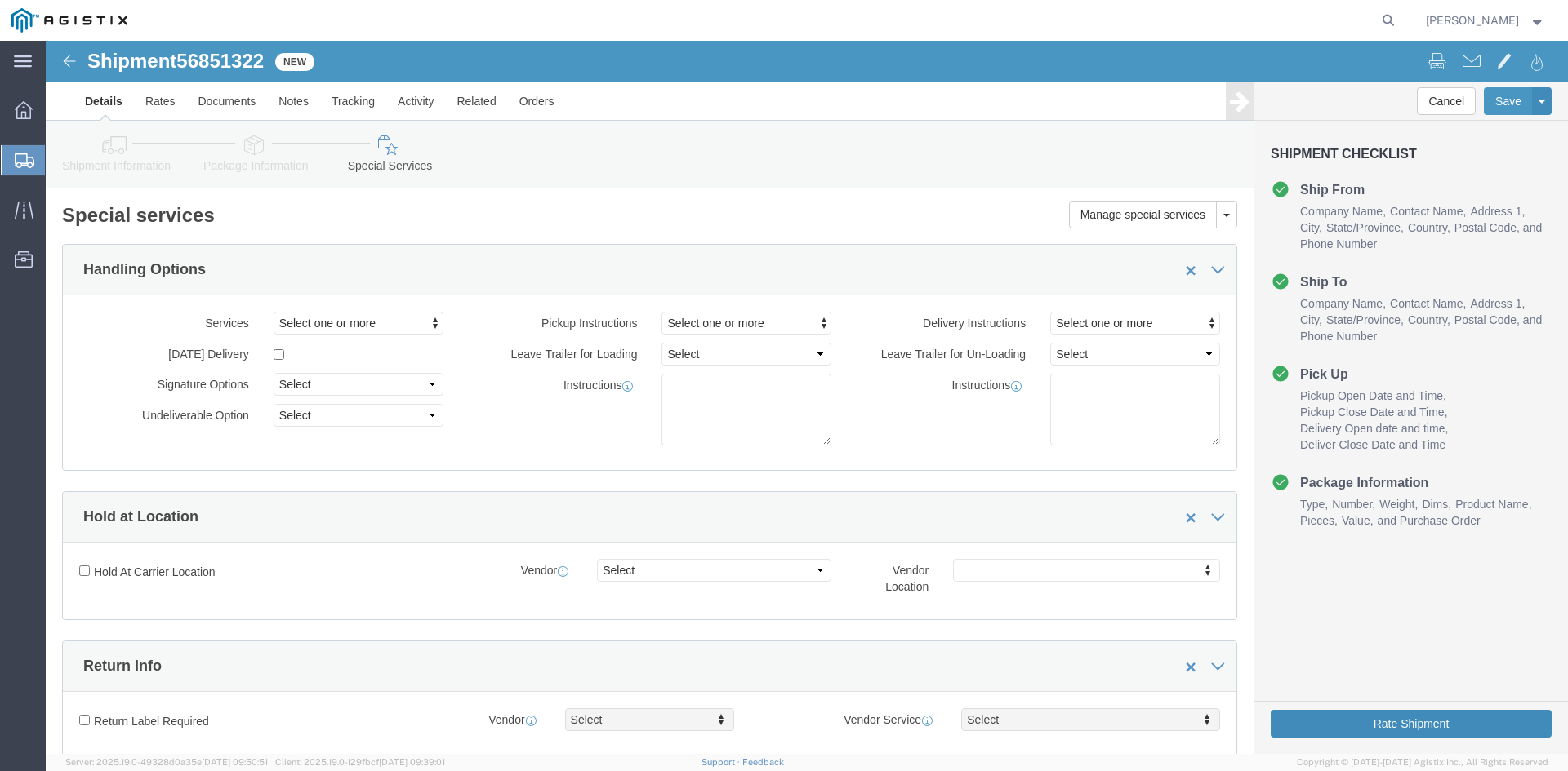
click button "Rate Shipment"
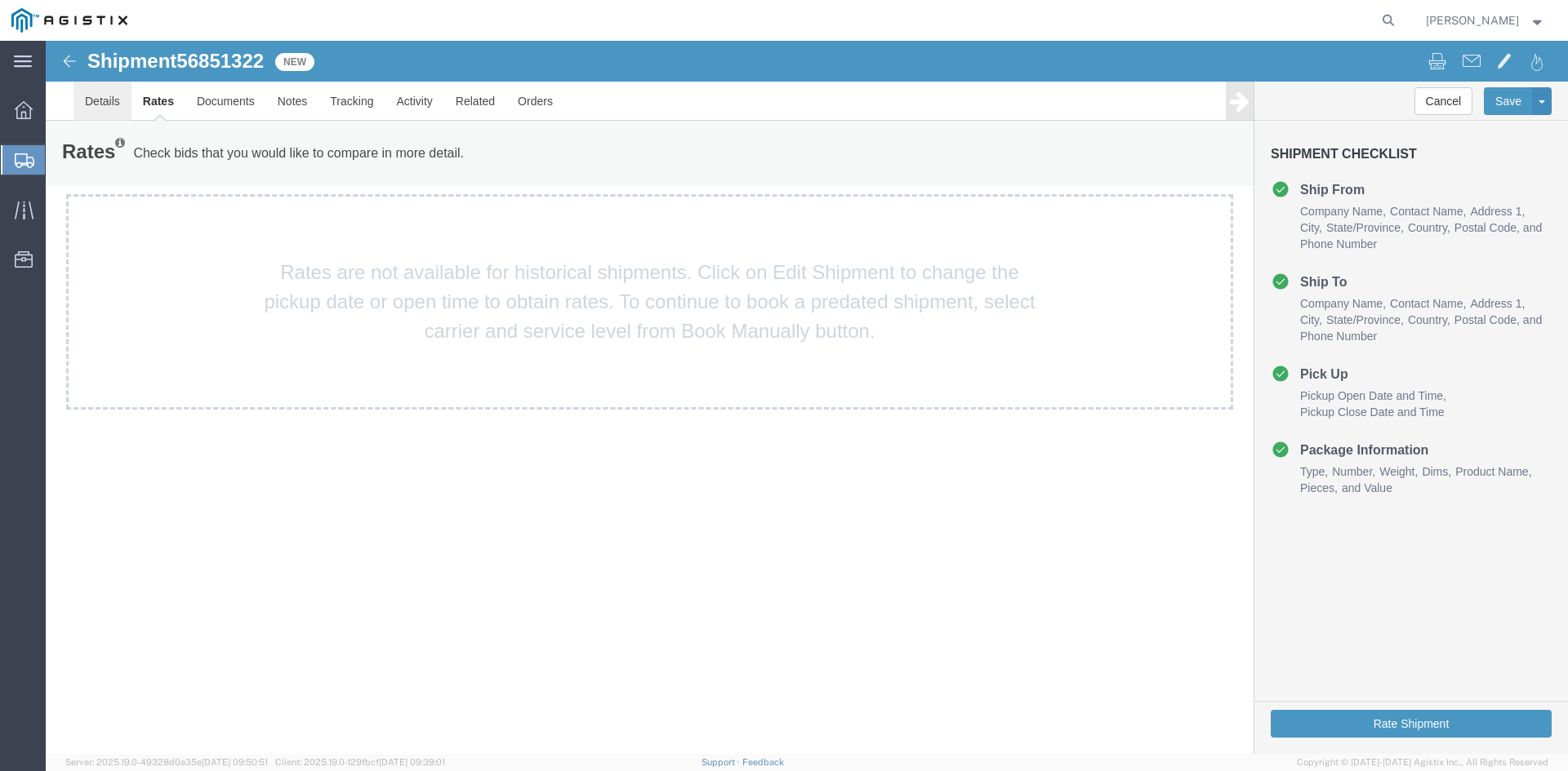
click at [110, 103] on link "Details" at bounding box center [102, 101] width 58 height 39
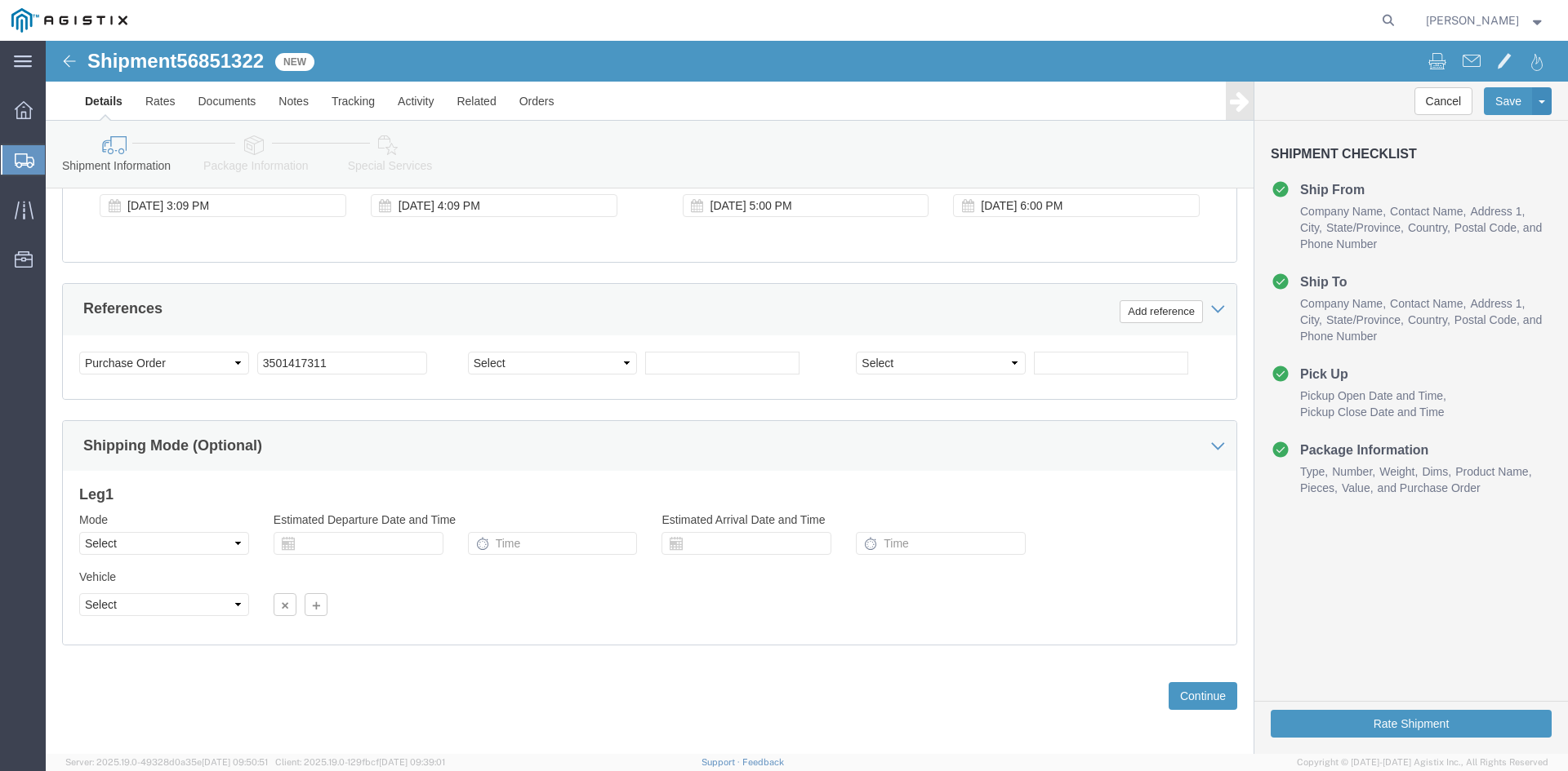
scroll to position [822, 0]
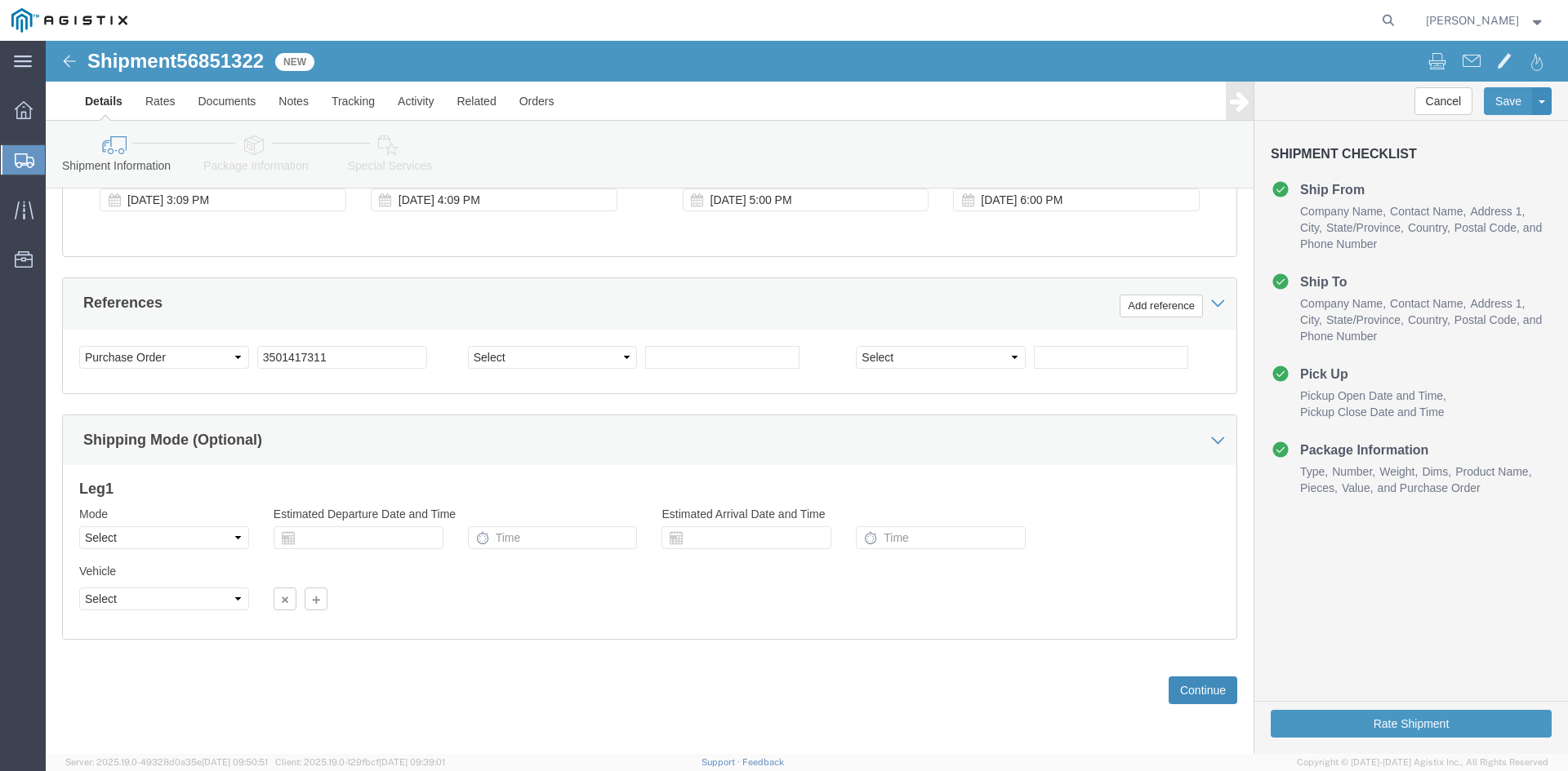
click button "Continue"
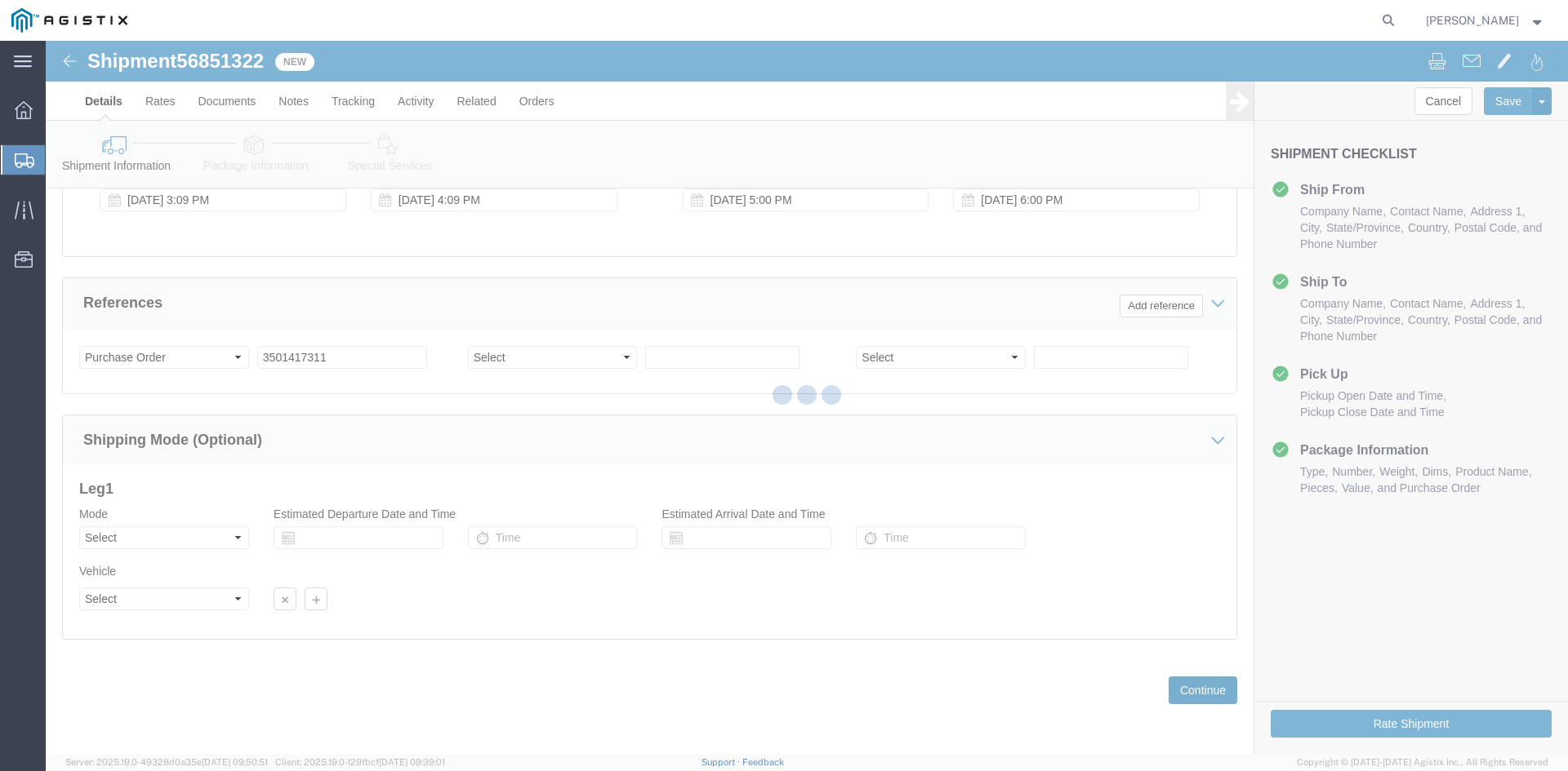
scroll to position [0, 0]
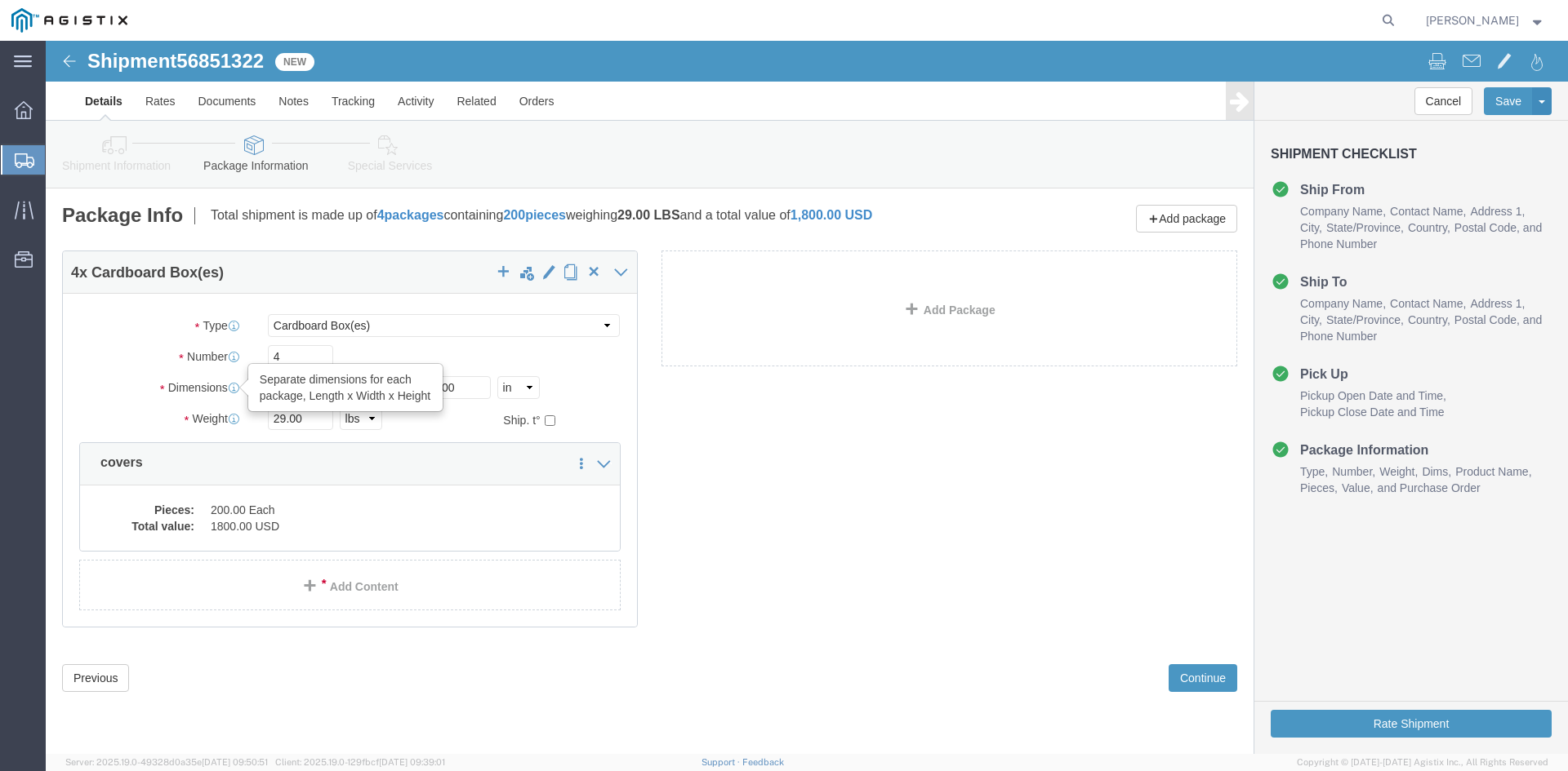
click icon
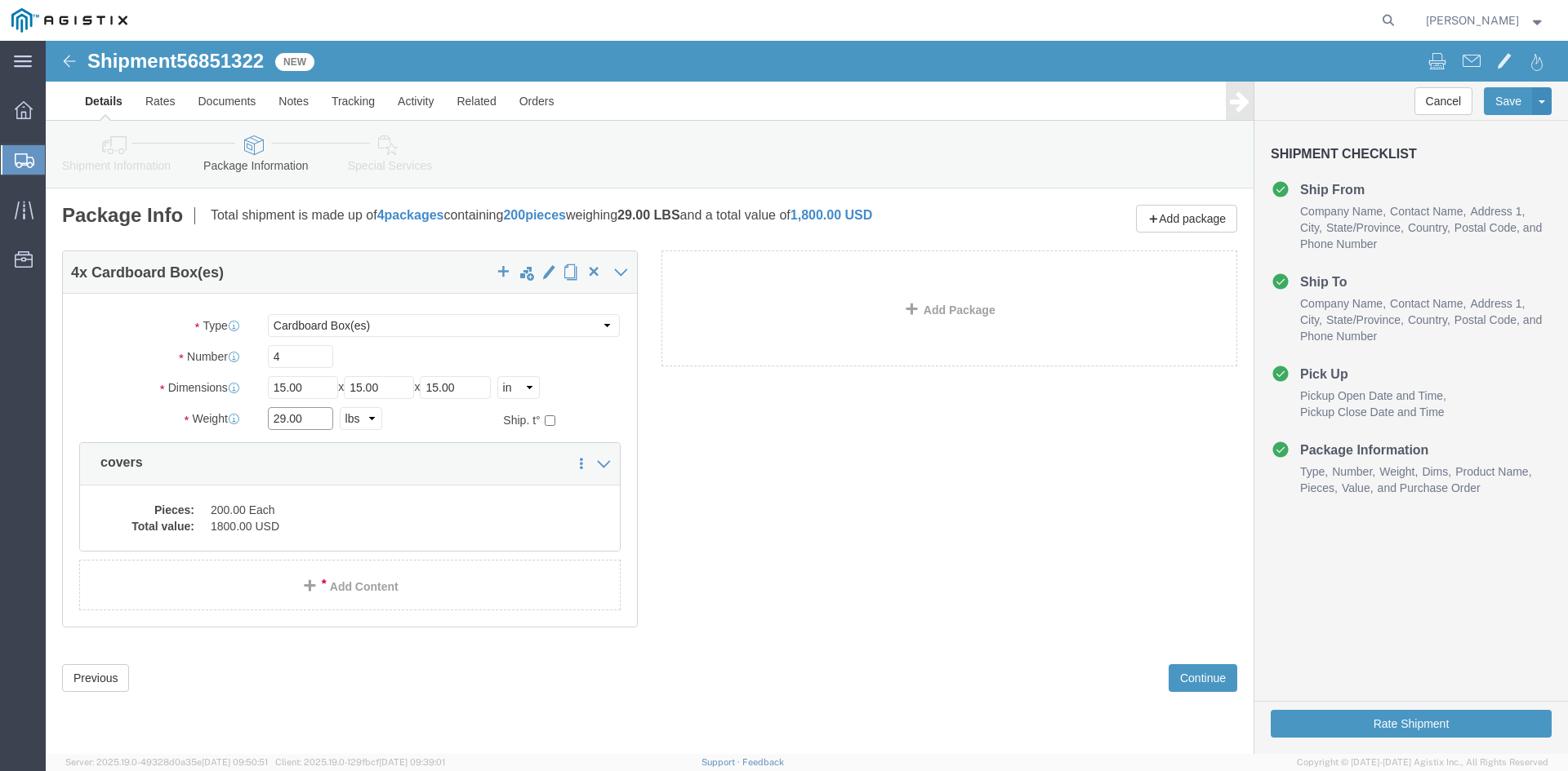
click input "29.00"
type input "116"
click div "4 x Cardboard Box(es) Package Type Select Bulk Bundle(s) Cardboard Box(es) Cart…"
click button "Rate Shipment"
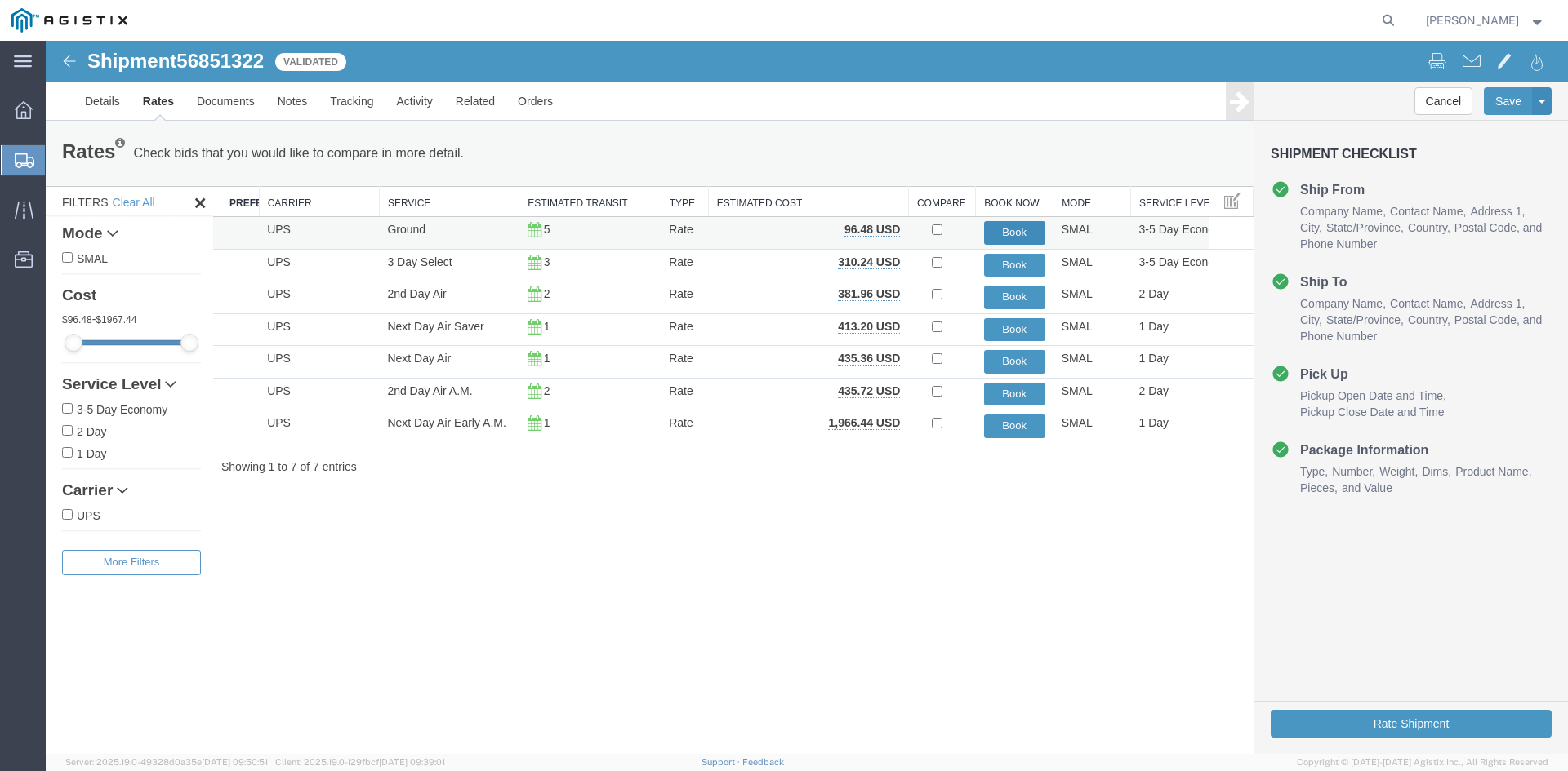
click at [1021, 228] on button "Book" at bounding box center [1015, 233] width 61 height 24
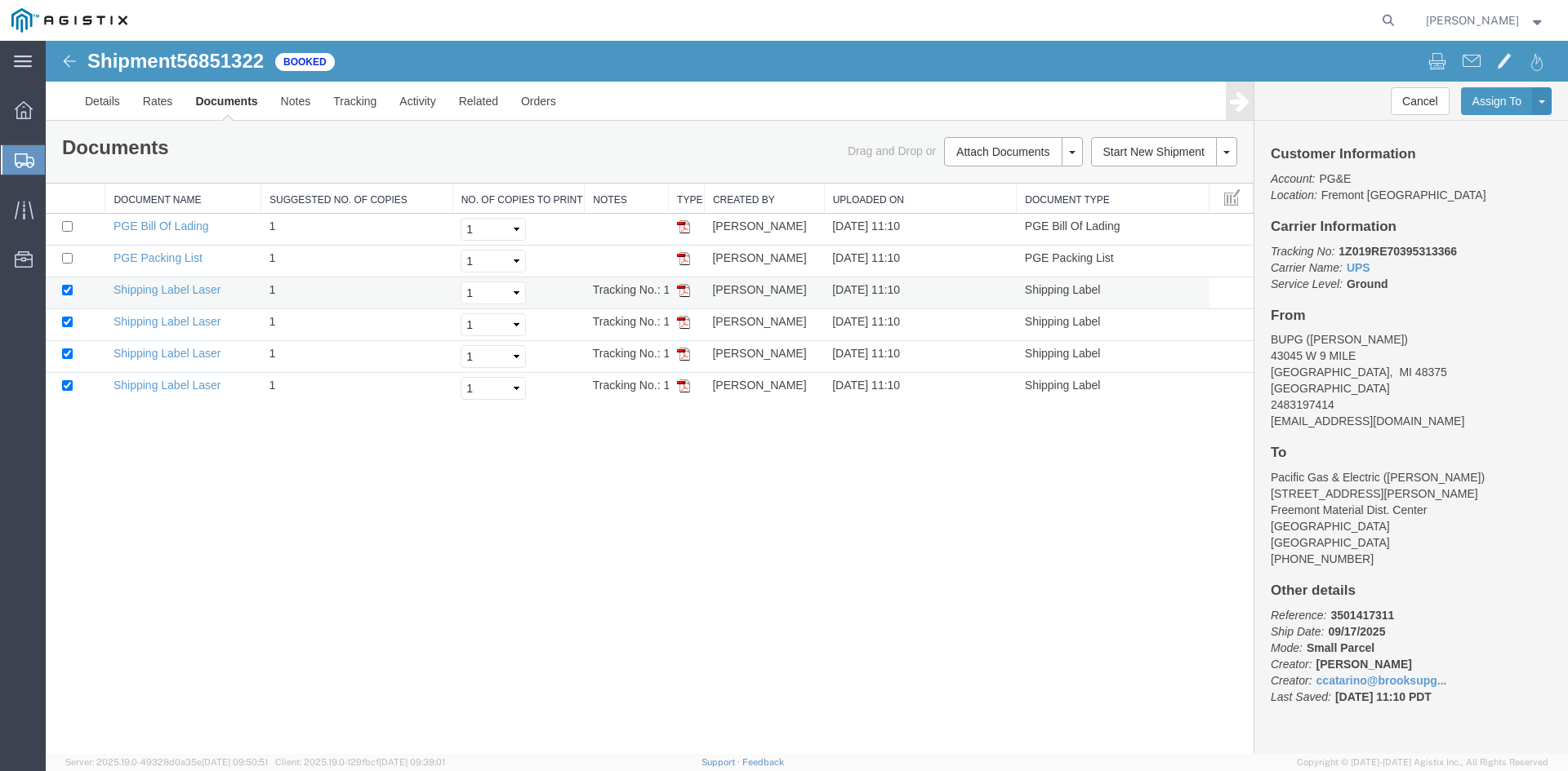
click at [685, 294] on img at bounding box center [683, 291] width 13 height 13
click at [685, 321] on img at bounding box center [683, 322] width 13 height 13
click at [684, 359] on img at bounding box center [683, 354] width 13 height 13
click at [683, 389] on img at bounding box center [683, 386] width 13 height 13
